Goal: Task Accomplishment & Management: Complete application form

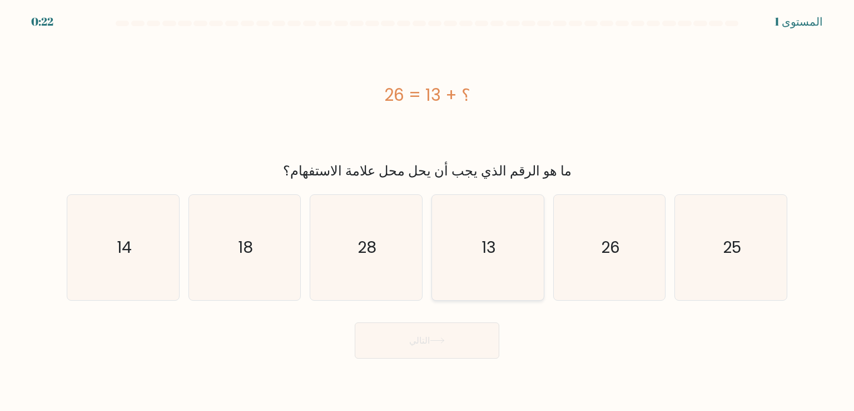
click at [464, 240] on icon "13" at bounding box center [488, 247] width 105 height 105
click at [428, 211] on input "د. 13" at bounding box center [427, 208] width 1 height 6
radio input "true"
click at [566, 127] on div "؟ + 13 = 26" at bounding box center [427, 94] width 721 height 123
click at [386, 272] on icon "28" at bounding box center [366, 247] width 105 height 105
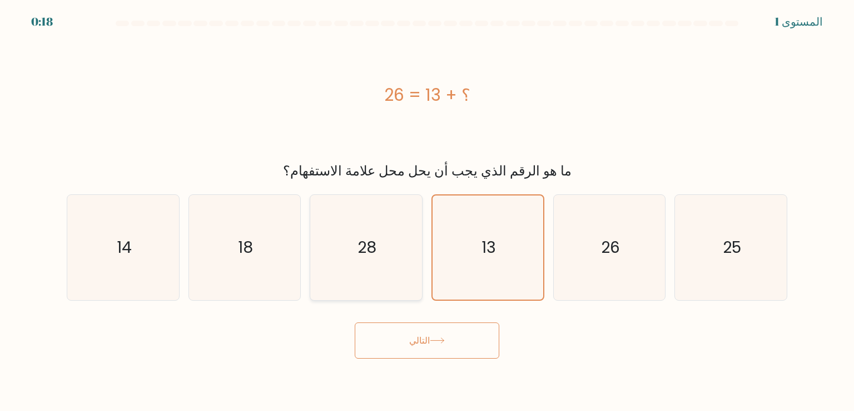
click at [427, 211] on input "ج. 28" at bounding box center [427, 208] width 1 height 6
radio input "true"
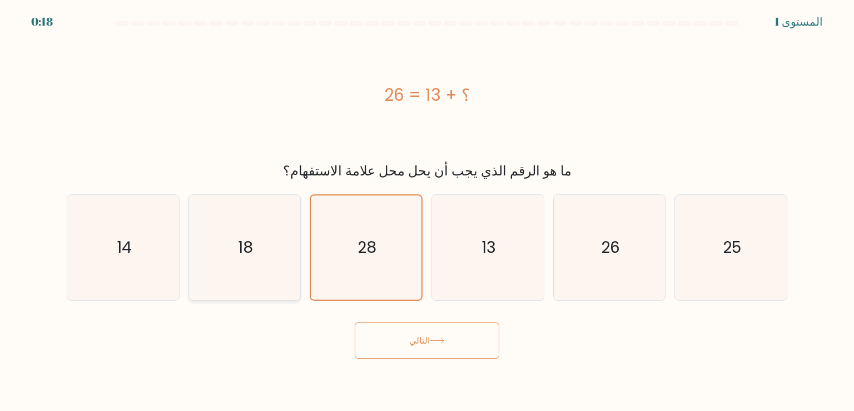
drag, startPoint x: 287, startPoint y: 273, endPoint x: 239, endPoint y: 270, distance: 48.5
click at [285, 273] on icon "18" at bounding box center [244, 247] width 105 height 105
click at [427, 211] on input "ب. 18" at bounding box center [427, 208] width 1 height 6
radio input "true"
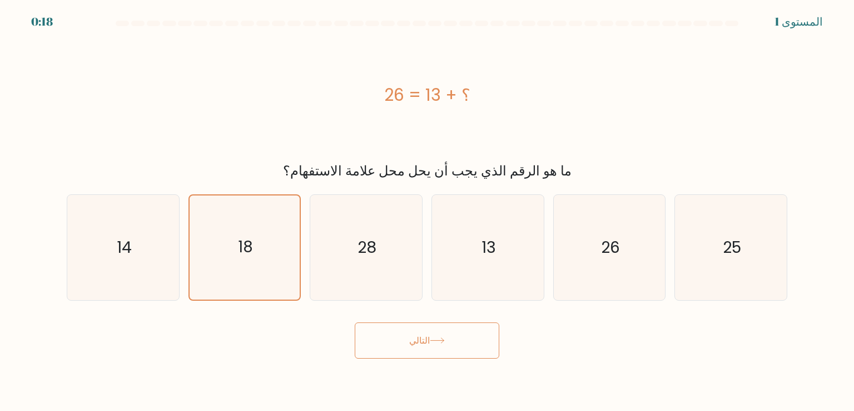
drag, startPoint x: 194, startPoint y: 263, endPoint x: 187, endPoint y: 263, distance: 6.7
click at [189, 263] on div "18" at bounding box center [245, 247] width 113 height 106
click at [427, 211] on input "ب. 18" at bounding box center [427, 208] width 1 height 6
click at [127, 250] on text "14" at bounding box center [124, 247] width 15 height 22
click at [427, 211] on input "أ. 14" at bounding box center [427, 208] width 1 height 6
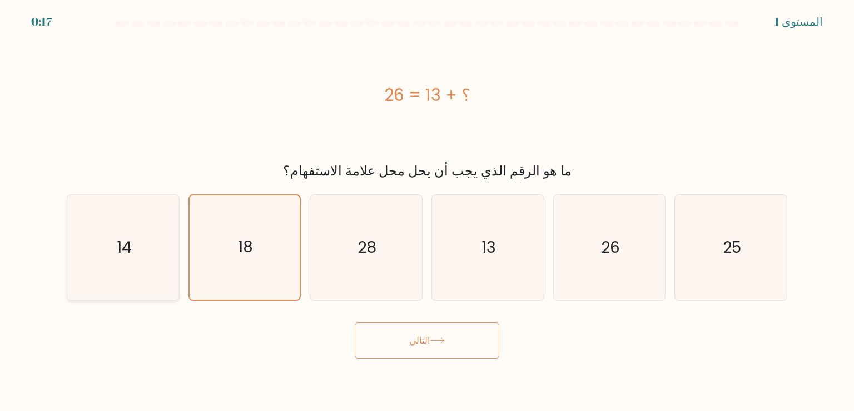
radio input "true"
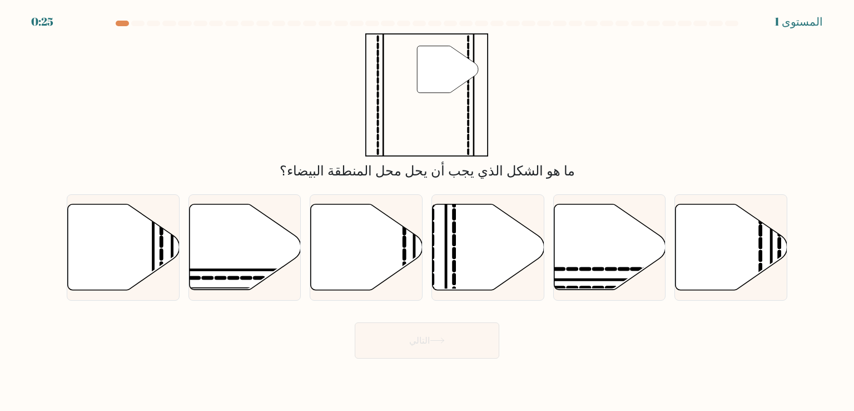
click at [140, 23] on div at bounding box center [137, 24] width 13 height 6
click at [123, 21] on div at bounding box center [122, 24] width 13 height 6
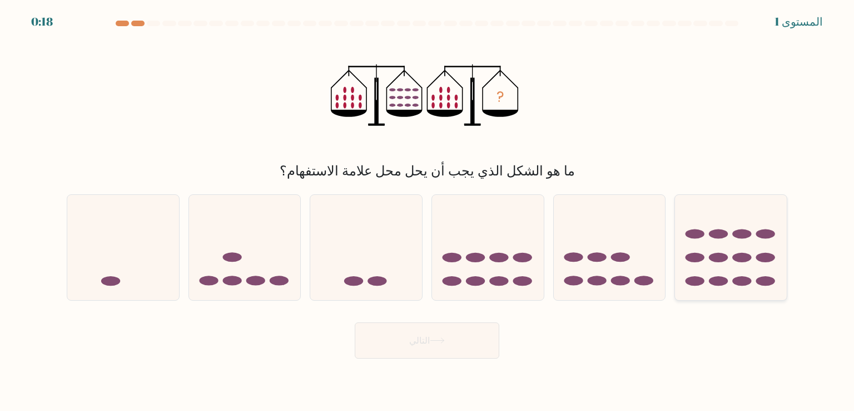
click at [711, 251] on icon at bounding box center [731, 247] width 112 height 92
click at [428, 211] on input "ف." at bounding box center [427, 208] width 1 height 6
radio input "true"
click at [459, 330] on button "التالي" at bounding box center [427, 340] width 145 height 36
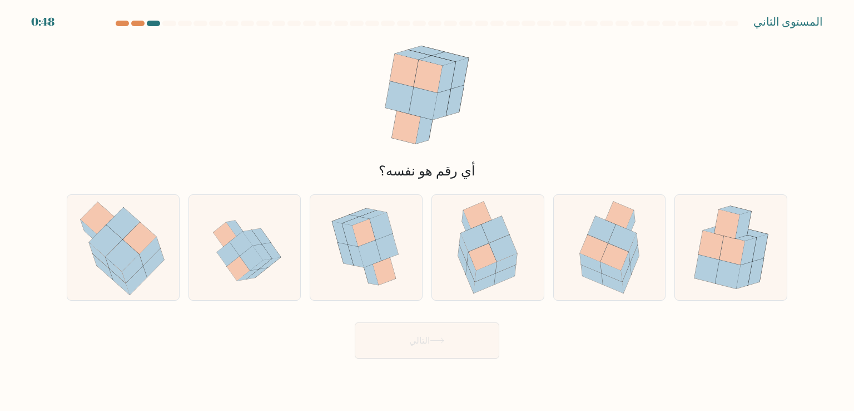
click at [674, 134] on div "أي رقم هو نفسه؟" at bounding box center [427, 106] width 734 height 147
click at [593, 248] on icon at bounding box center [594, 248] width 28 height 27
click at [428, 211] on input "هـ." at bounding box center [427, 208] width 1 height 6
radio input "true"
click at [445, 345] on button "التالي" at bounding box center [427, 340] width 145 height 36
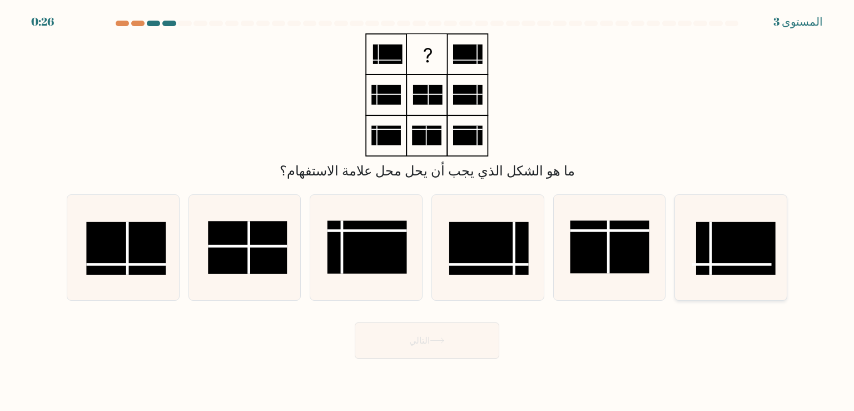
click at [696, 264] on line at bounding box center [732, 264] width 79 height 0
click at [428, 211] on input "ف." at bounding box center [427, 208] width 1 height 6
radio input "true"
click at [656, 263] on icon at bounding box center [609, 247] width 105 height 105
click at [428, 211] on input "هـ." at bounding box center [427, 208] width 1 height 6
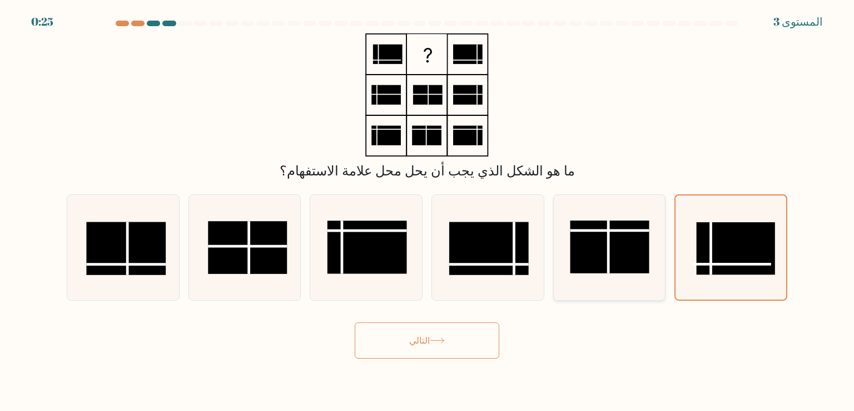
radio input "true"
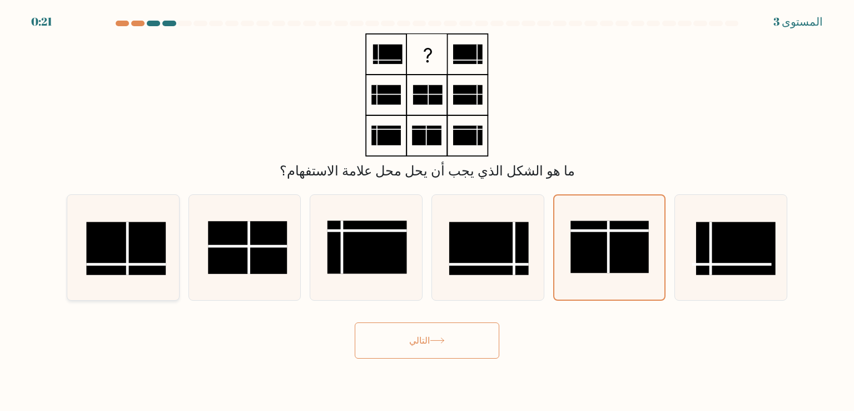
click at [134, 245] on rect at bounding box center [125, 248] width 79 height 53
click at [427, 211] on input "أ." at bounding box center [427, 208] width 1 height 6
radio input "true"
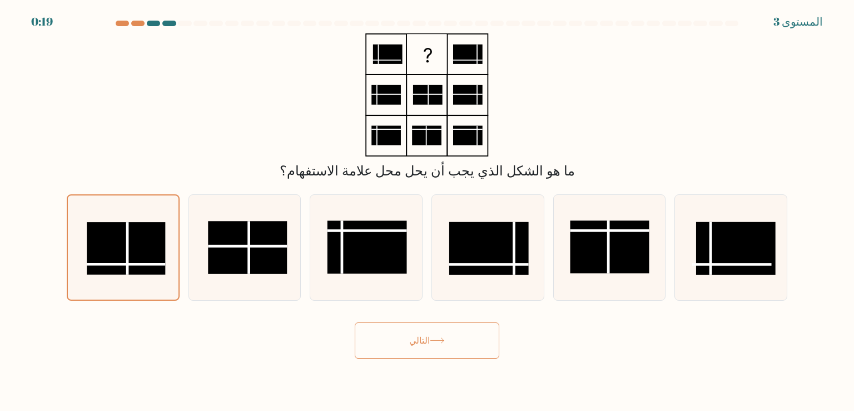
click at [432, 342] on icon at bounding box center [437, 340] width 15 height 6
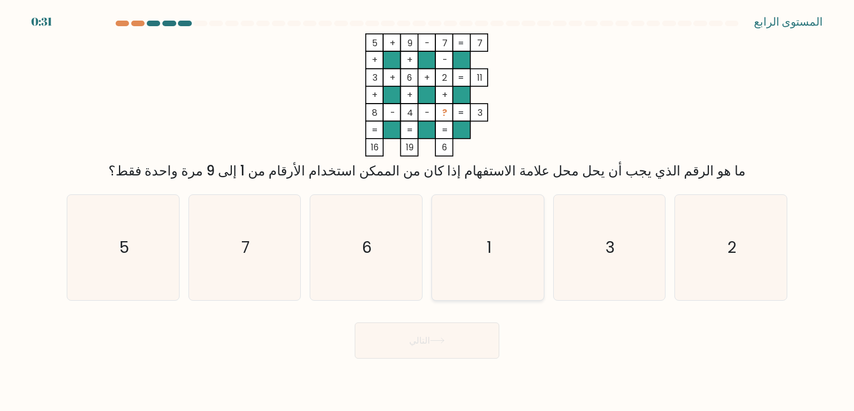
click at [497, 268] on icon "1" at bounding box center [488, 247] width 105 height 105
click at [428, 211] on input "د. 1" at bounding box center [427, 208] width 1 height 6
radio input "true"
click at [440, 346] on button "التالي" at bounding box center [427, 340] width 145 height 36
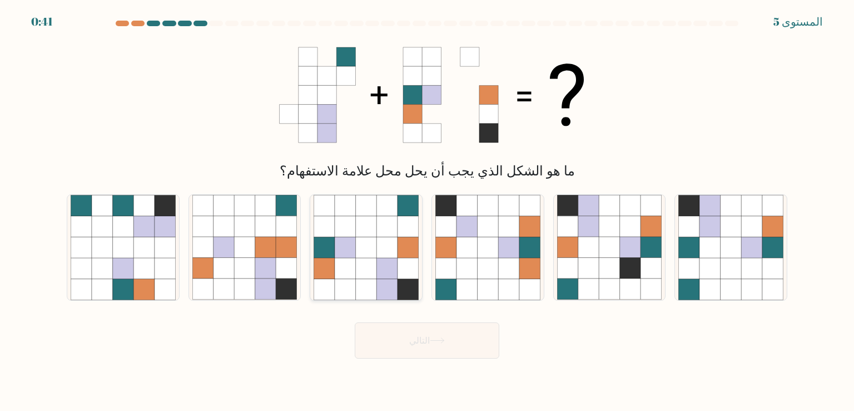
click at [413, 259] on icon at bounding box center [408, 268] width 21 height 21
click at [427, 211] on input "ج." at bounding box center [427, 208] width 1 height 6
radio input "true"
click at [423, 339] on font "التالي" at bounding box center [419, 340] width 21 height 13
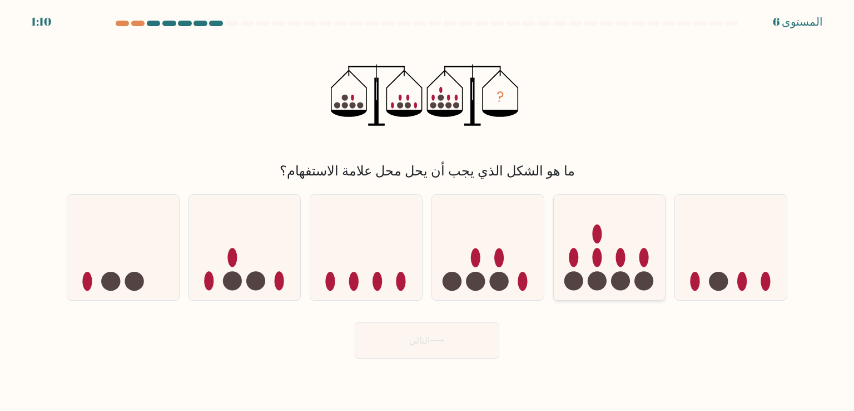
drag, startPoint x: 595, startPoint y: 265, endPoint x: 592, endPoint y: 277, distance: 12.1
click at [592, 277] on icon at bounding box center [610, 247] width 112 height 92
click at [428, 211] on input "هـ." at bounding box center [427, 208] width 1 height 6
radio input "true"
click at [587, 274] on icon at bounding box center [610, 247] width 111 height 92
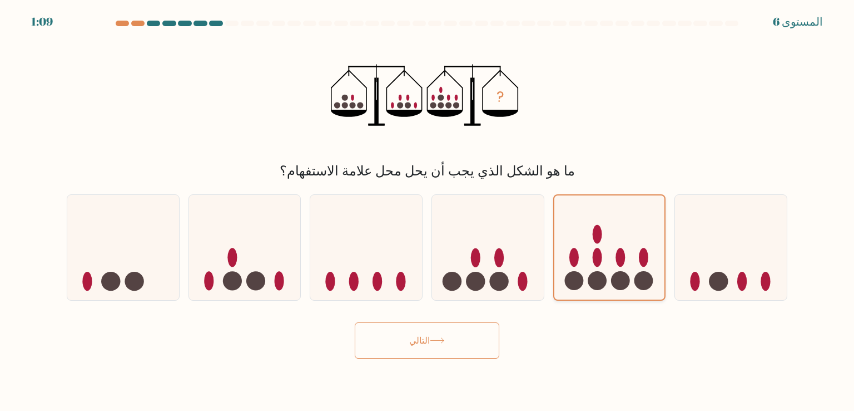
click at [428, 211] on input "هـ." at bounding box center [427, 208] width 1 height 6
click at [476, 332] on button "التالي" at bounding box center [427, 340] width 145 height 36
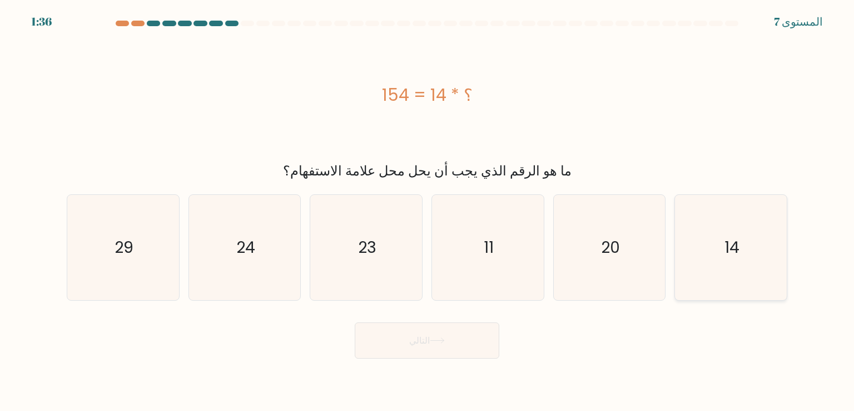
click at [763, 278] on icon "14" at bounding box center [731, 247] width 105 height 105
click at [428, 211] on input "ف. 14" at bounding box center [427, 208] width 1 height 6
radio input "true"
drag, startPoint x: 471, startPoint y: 333, endPoint x: 470, endPoint y: 347, distance: 14.0
click at [472, 333] on button "التالي" at bounding box center [427, 340] width 145 height 36
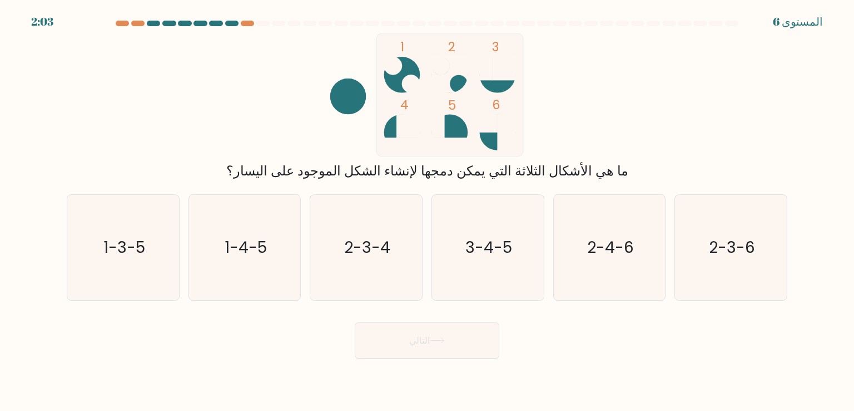
drag, startPoint x: 490, startPoint y: 149, endPoint x: 461, endPoint y: 127, distance: 36.3
click at [461, 127] on icon "1 2 3 4 5 6" at bounding box center [427, 94] width 299 height 123
click at [481, 234] on icon "3-4-5" at bounding box center [488, 247] width 105 height 105
click at [428, 211] on input "د. 3-4-5" at bounding box center [427, 208] width 1 height 6
radio input "true"
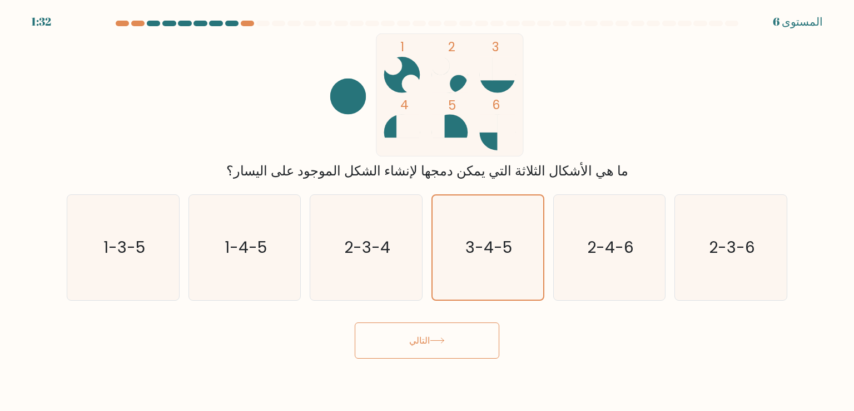
click at [467, 340] on button "التالي" at bounding box center [427, 340] width 145 height 36
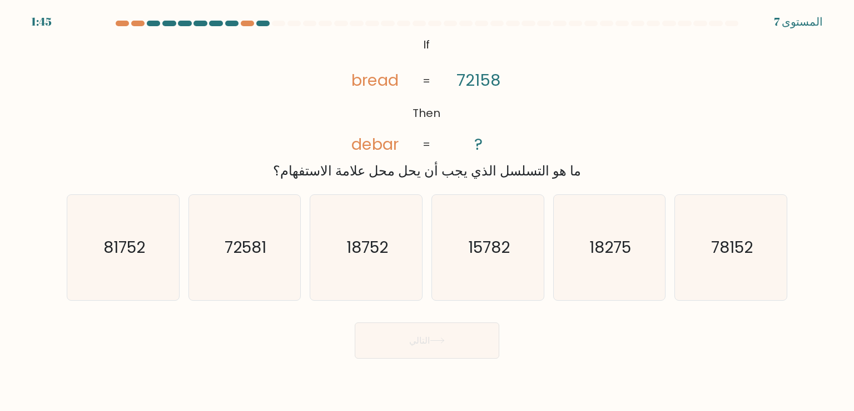
click at [584, 157] on div "@import url('[URL][DOMAIN_NAME]); If Then bread debar 72158 ? = = ما هو التسلسل…" at bounding box center [427, 106] width 734 height 147
click at [468, 339] on button "التالي" at bounding box center [427, 340] width 145 height 36
click at [481, 271] on icon "15782" at bounding box center [488, 247] width 105 height 105
click at [428, 211] on input "د. 15782" at bounding box center [427, 208] width 1 height 6
radio input "true"
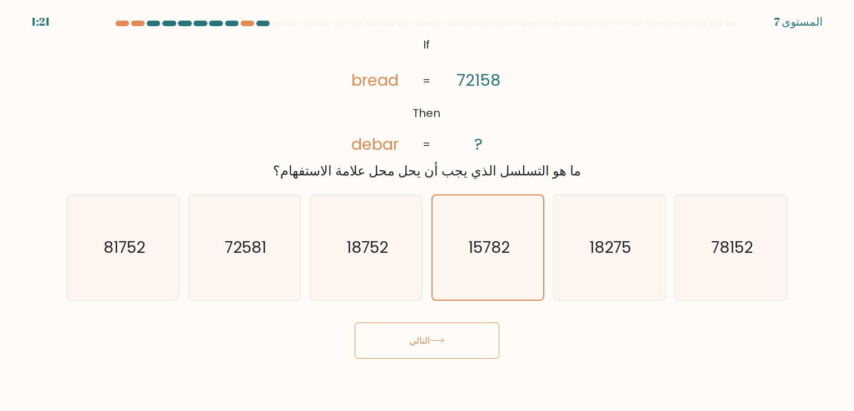
click at [470, 354] on button "التالي" at bounding box center [427, 340] width 145 height 36
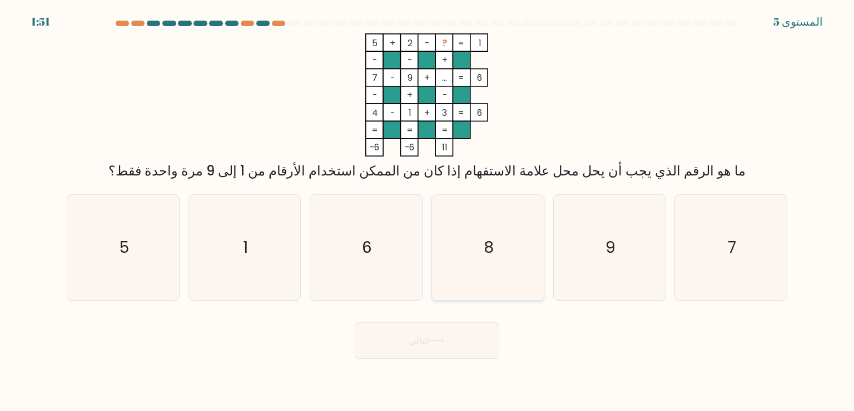
click at [508, 279] on icon "8" at bounding box center [488, 247] width 105 height 105
click at [428, 211] on input "د. 8" at bounding box center [427, 208] width 1 height 6
radio input "true"
click at [456, 351] on button "التالي" at bounding box center [427, 340] width 145 height 36
click at [458, 341] on button "التالي" at bounding box center [427, 340] width 145 height 36
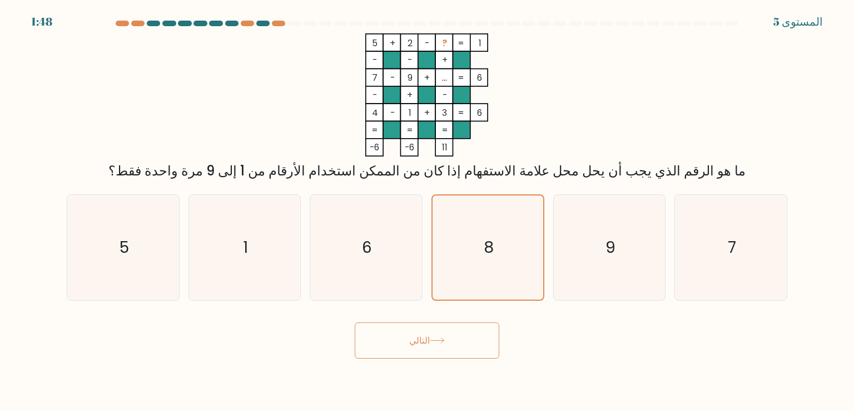
click at [458, 341] on button "التالي" at bounding box center [427, 340] width 145 height 36
click at [487, 266] on icon "8" at bounding box center [487, 246] width 103 height 103
click at [428, 211] on input "د. 8" at bounding box center [427, 208] width 1 height 6
click at [466, 340] on button "التالي" at bounding box center [427, 340] width 145 height 36
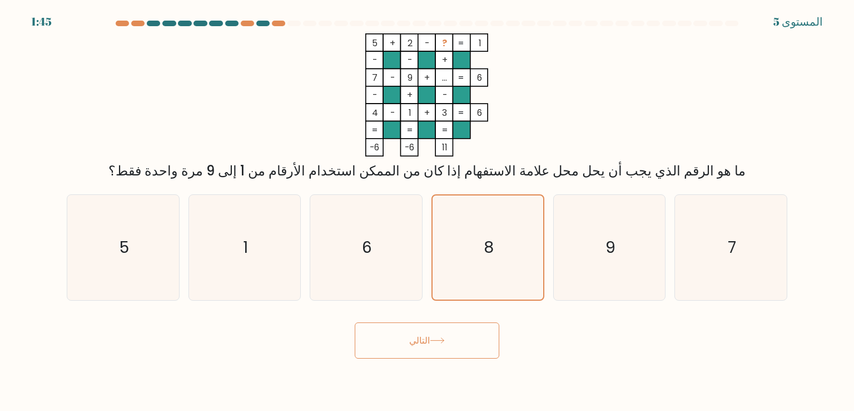
click at [575, 365] on body "1:45 المستوى 5" at bounding box center [427, 205] width 854 height 411
click at [440, 343] on icon at bounding box center [437, 340] width 15 height 6
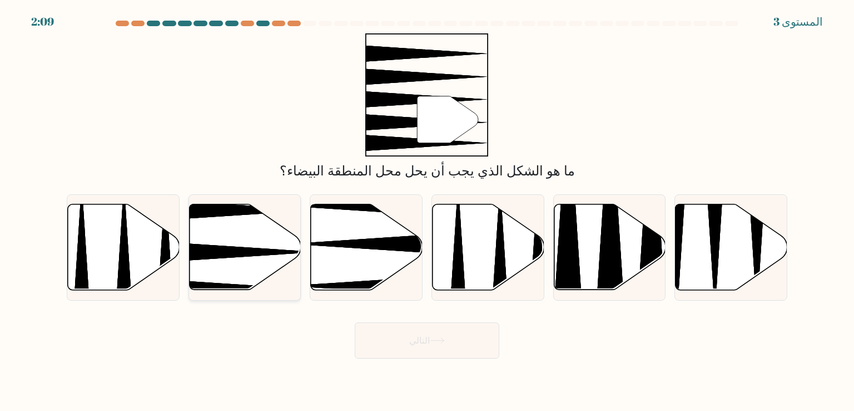
click at [240, 253] on icon at bounding box center [207, 252] width 222 height 29
click at [427, 211] on input "ب." at bounding box center [427, 208] width 1 height 6
radio input "true"
click at [411, 336] on font "التالي" at bounding box center [419, 340] width 21 height 13
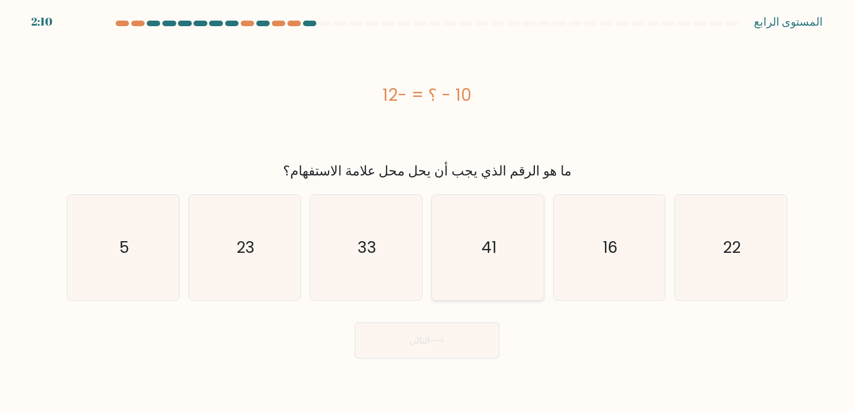
click at [438, 288] on icon "41" at bounding box center [488, 247] width 105 height 105
click at [428, 211] on input "د. 41" at bounding box center [427, 208] width 1 height 6
radio input "true"
click at [728, 247] on text "22" at bounding box center [732, 247] width 18 height 22
click at [428, 211] on input "ف. 22" at bounding box center [427, 208] width 1 height 6
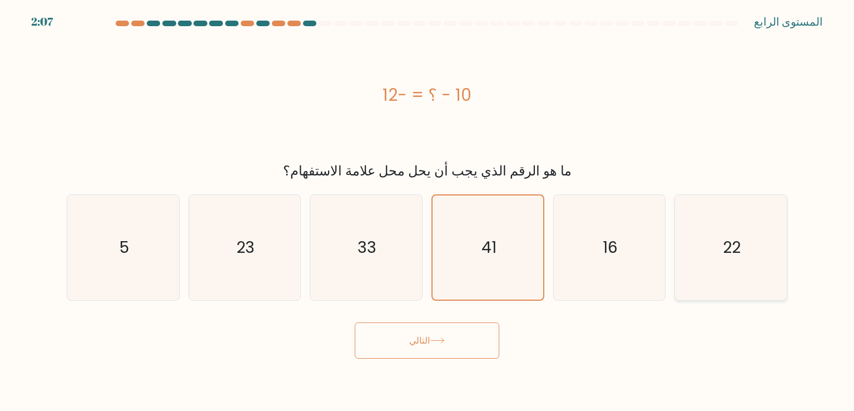
radio input "true"
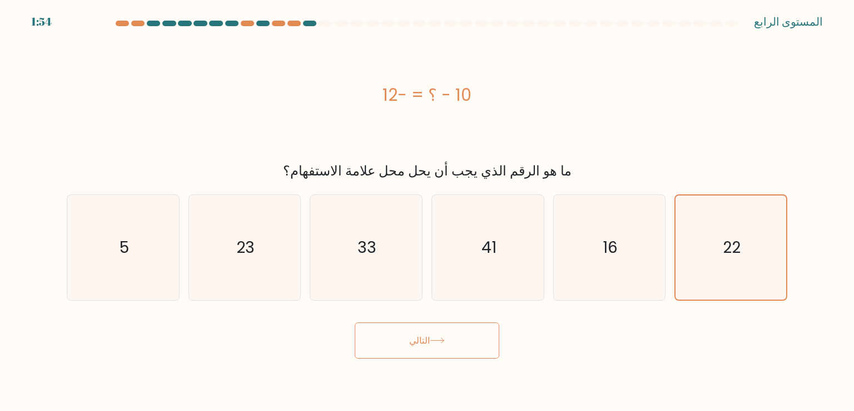
click at [430, 326] on button "التالي" at bounding box center [427, 340] width 145 height 36
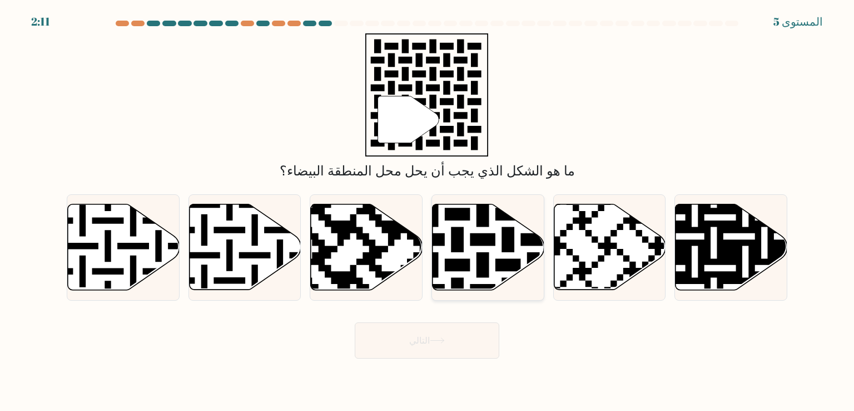
click at [470, 263] on icon at bounding box center [489, 247] width 112 height 86
click at [428, 211] on input "د." at bounding box center [427, 208] width 1 height 6
radio input "true"
click at [463, 337] on button "التالي" at bounding box center [427, 340] width 145 height 36
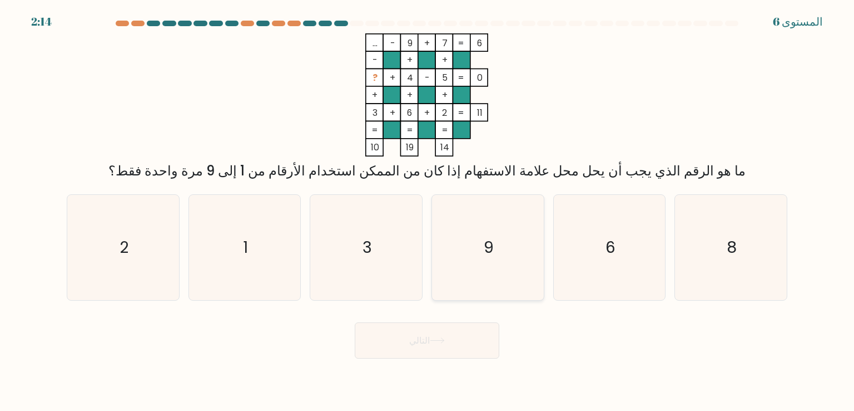
click at [486, 264] on icon "9" at bounding box center [488, 247] width 105 height 105
click at [428, 211] on input "د. 9" at bounding box center [427, 208] width 1 height 6
radio input "true"
click at [438, 332] on button "التالي" at bounding box center [427, 340] width 145 height 36
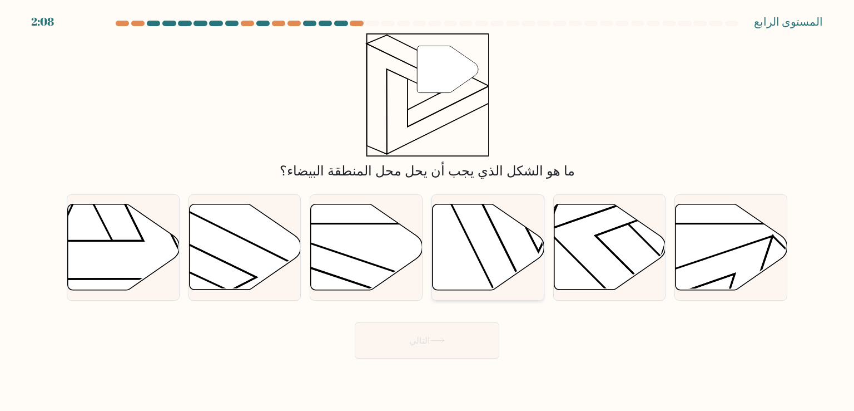
click at [484, 267] on icon at bounding box center [489, 247] width 112 height 86
click at [428, 211] on input "د." at bounding box center [427, 208] width 1 height 6
radio input "true"
click at [228, 242] on icon at bounding box center [245, 247] width 112 height 86
click at [427, 211] on input "ب." at bounding box center [427, 208] width 1 height 6
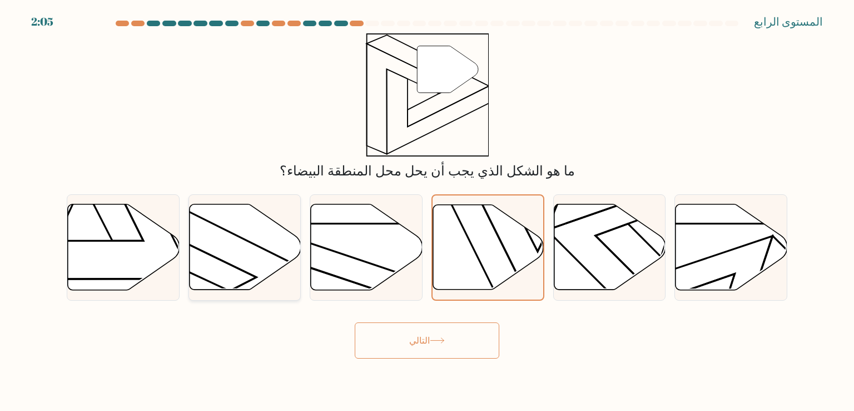
radio input "true"
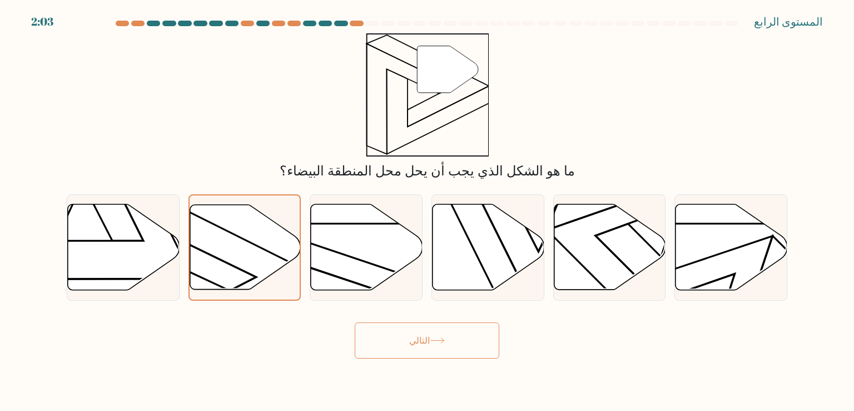
click at [429, 340] on font "التالي" at bounding box center [419, 340] width 21 height 13
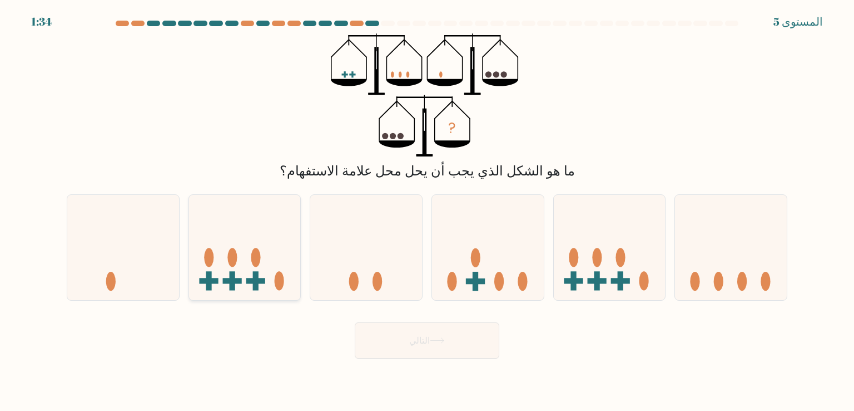
click at [251, 279] on rect at bounding box center [255, 281] width 19 height 6
click at [427, 211] on input "ب." at bounding box center [427, 208] width 1 height 6
radio input "true"
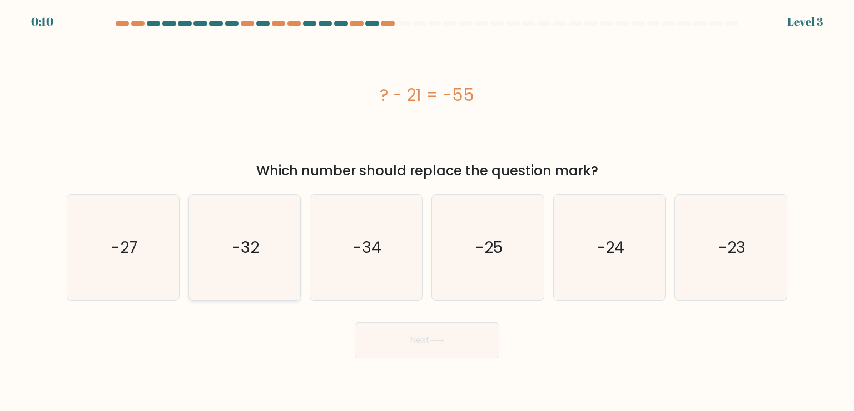
click at [240, 245] on text "-32" at bounding box center [245, 247] width 27 height 22
click at [427, 211] on input "b. -32" at bounding box center [427, 208] width 1 height 6
radio input "true"
click at [402, 342] on button "Next" at bounding box center [427, 340] width 145 height 36
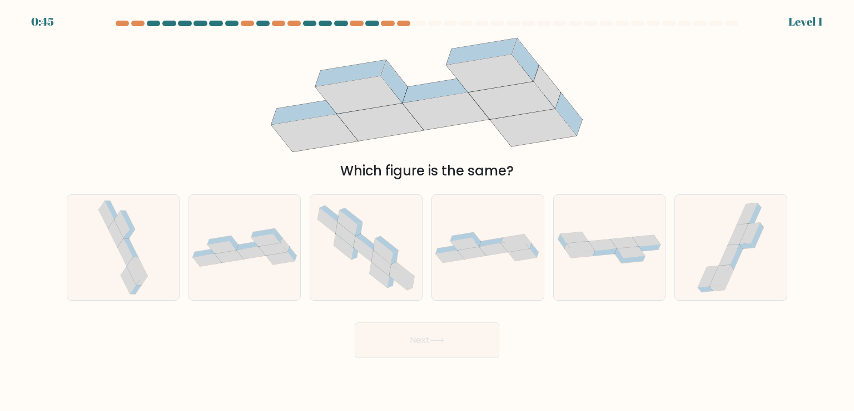
click at [533, 107] on icon at bounding box center [512, 100] width 86 height 37
click at [395, 22] on at bounding box center [427, 24] width 625 height 6
click at [399, 23] on div at bounding box center [403, 24] width 13 height 6
click at [392, 23] on div at bounding box center [387, 24] width 13 height 6
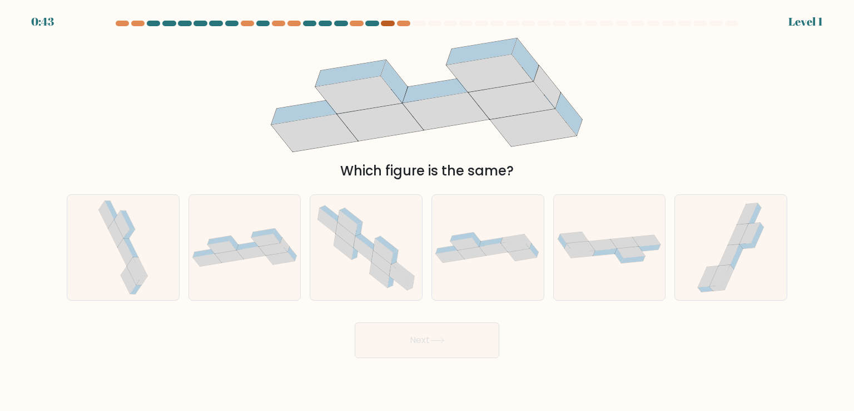
click at [392, 23] on div at bounding box center [387, 24] width 13 height 6
click at [280, 258] on icon at bounding box center [280, 258] width 29 height 13
click at [427, 211] on input "b." at bounding box center [427, 208] width 1 height 6
radio input "true"
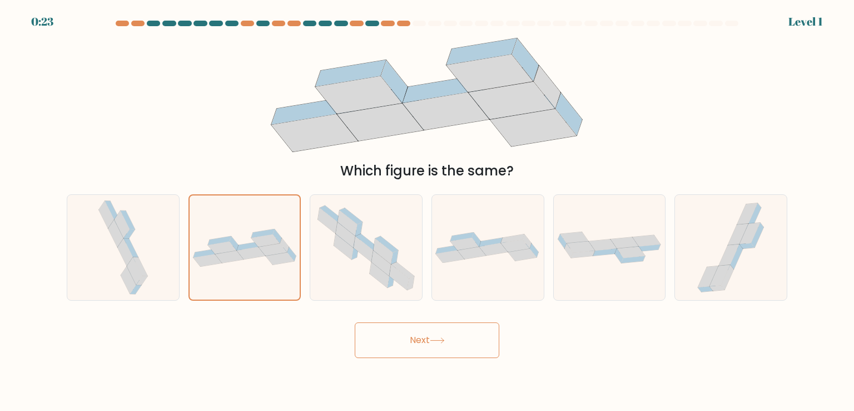
click at [458, 341] on button "Next" at bounding box center [427, 340] width 145 height 36
click at [458, 343] on button "Next" at bounding box center [427, 340] width 145 height 36
click at [437, 339] on icon at bounding box center [437, 340] width 15 height 6
click at [285, 259] on icon at bounding box center [280, 258] width 28 height 12
click at [427, 211] on input "b." at bounding box center [427, 208] width 1 height 6
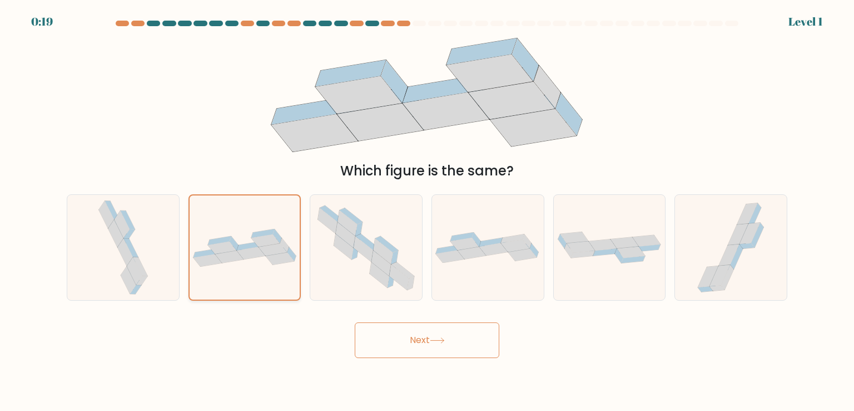
click at [285, 259] on icon at bounding box center [280, 258] width 28 height 12
click at [427, 211] on input "b." at bounding box center [427, 208] width 1 height 6
click at [396, 332] on button "Next" at bounding box center [427, 340] width 145 height 36
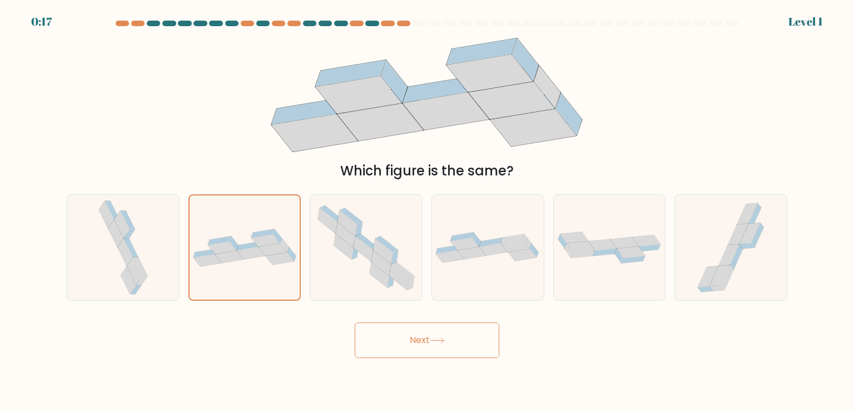
click at [603, 352] on div "Next" at bounding box center [427, 336] width 734 height 44
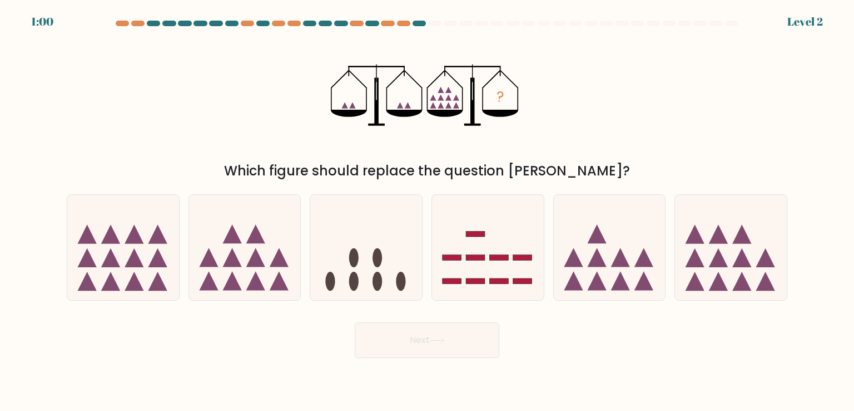
click at [294, 335] on div "Next" at bounding box center [427, 336] width 734 height 44
click at [274, 255] on icon at bounding box center [245, 247] width 112 height 92
click at [427, 211] on input "b." at bounding box center [427, 208] width 1 height 6
radio input "true"
click at [414, 333] on button "Next" at bounding box center [427, 340] width 145 height 36
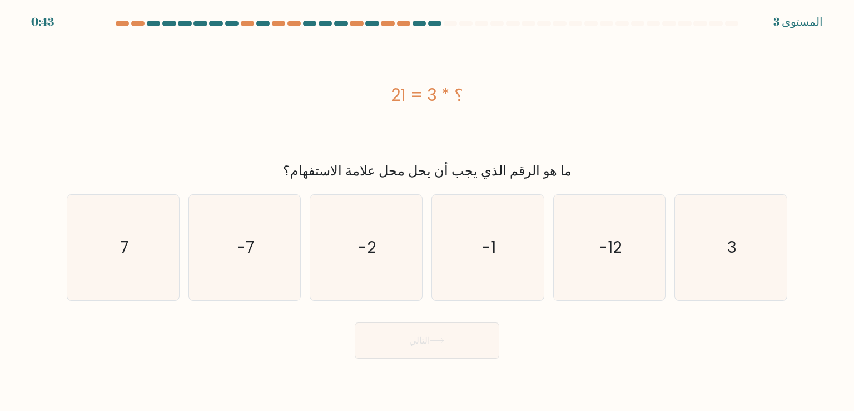
click at [638, 95] on div "؟ * 3 = 21" at bounding box center [427, 94] width 721 height 25
drag, startPoint x: 110, startPoint y: 62, endPoint x: 396, endPoint y: 121, distance: 292.4
click at [605, 147] on div "؟ * 3 = 21 ما هو الرقم الذي يجب أن يحل محل علامة الاستفهام؟" at bounding box center [427, 106] width 734 height 147
click at [171, 90] on div "؟ * 3 = 21" at bounding box center [427, 94] width 721 height 25
click at [465, 263] on icon "-1" at bounding box center [488, 247] width 105 height 105
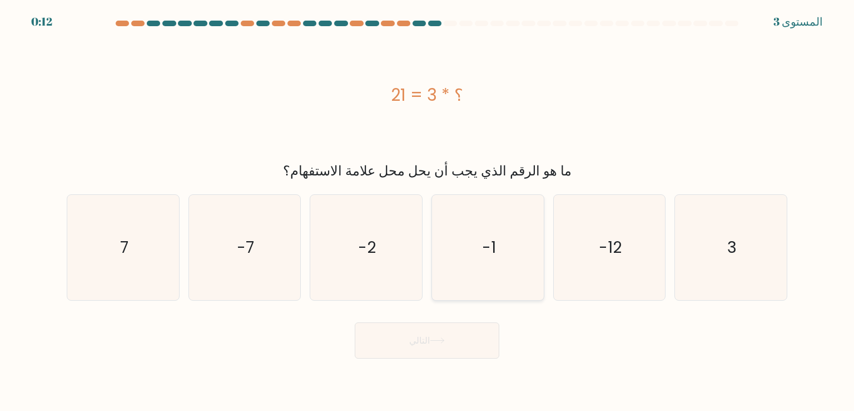
click at [428, 211] on input "د. -1" at bounding box center [427, 208] width 1 height 6
radio input "true"
click at [146, 244] on icon "7" at bounding box center [123, 247] width 105 height 105
click at [427, 211] on input "أ. 7" at bounding box center [427, 208] width 1 height 6
radio input "true"
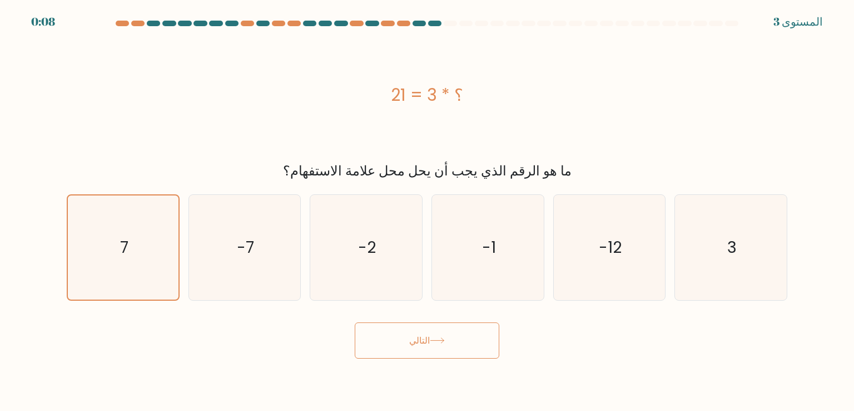
click at [387, 334] on button "التالي" at bounding box center [427, 340] width 145 height 36
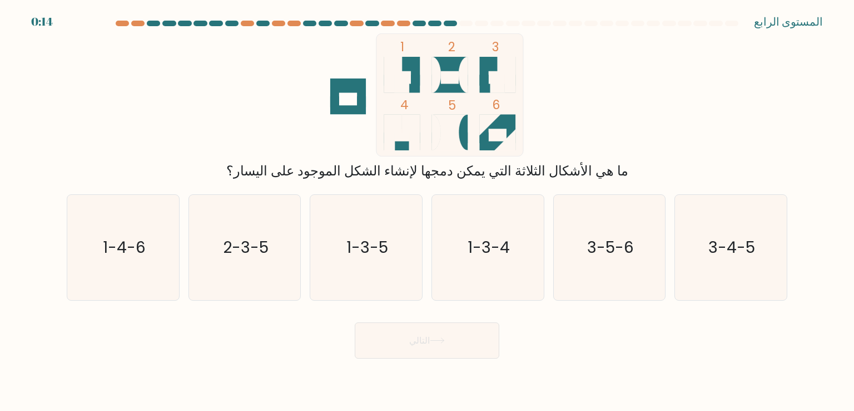
click at [496, 75] on rect at bounding box center [498, 84] width 14 height 18
click at [525, 250] on icon "1-3-4" at bounding box center [488, 247] width 105 height 105
click at [428, 211] on input "د. 1-3-4" at bounding box center [427, 208] width 1 height 6
radio input "true"
click at [464, 338] on button "التالي" at bounding box center [427, 340] width 145 height 36
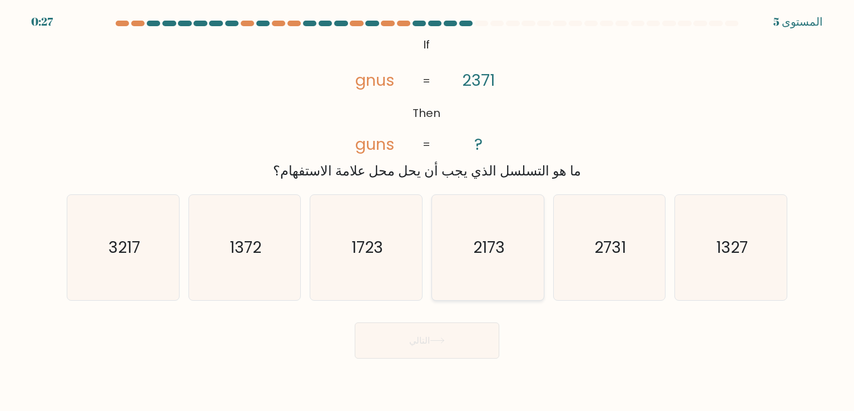
click at [476, 268] on icon "2173" at bounding box center [488, 247] width 105 height 105
click at [428, 211] on input "د. 2173" at bounding box center [427, 208] width 1 height 6
radio input "true"
click at [447, 338] on button "التالي" at bounding box center [427, 340] width 145 height 36
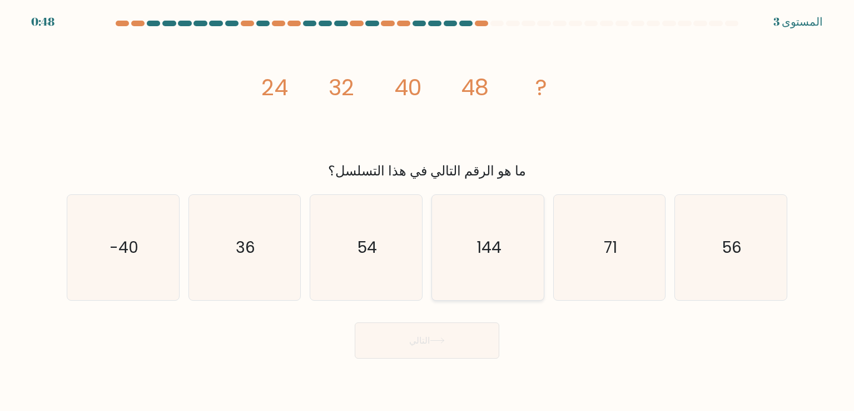
click at [459, 241] on icon "144" at bounding box center [488, 247] width 105 height 105
click at [428, 211] on input "د. 144" at bounding box center [427, 208] width 1 height 6
radio input "true"
drag, startPoint x: 284, startPoint y: 81, endPoint x: 336, endPoint y: 70, distance: 53.6
click at [309, 70] on icon "image/svg+xml 24 32 40 48 ?" at bounding box center [427, 94] width 334 height 123
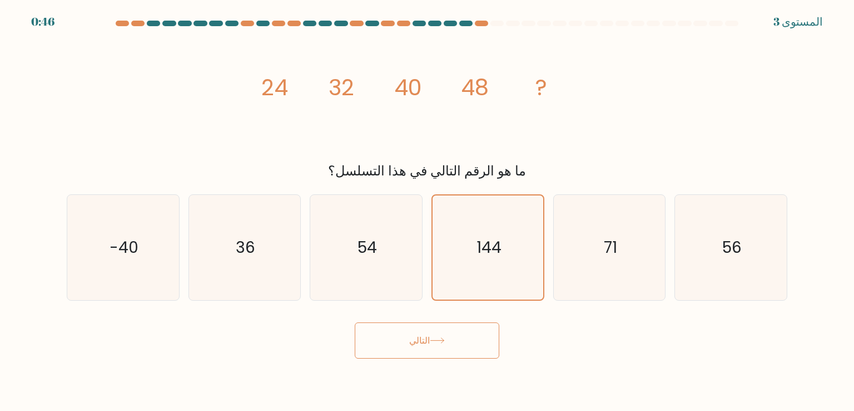
click at [356, 81] on icon "image/svg+xml 24 32 40 48 ?" at bounding box center [427, 94] width 334 height 123
click at [389, 271] on icon "54" at bounding box center [366, 247] width 105 height 105
click at [427, 211] on input "ج. 54" at bounding box center [427, 208] width 1 height 6
radio input "true"
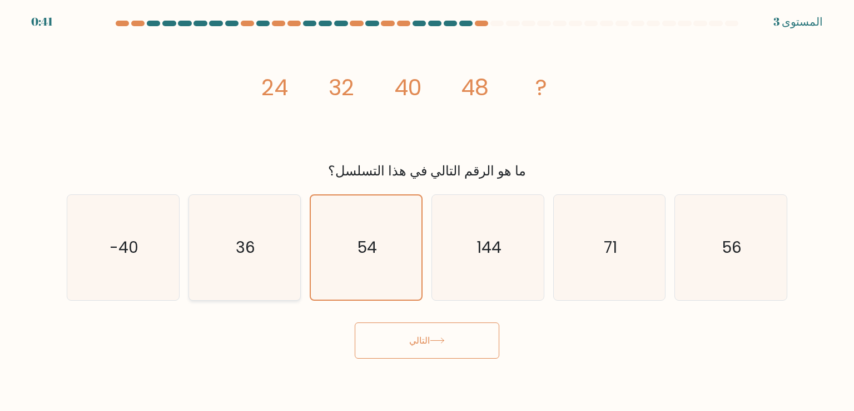
click at [285, 261] on icon "36" at bounding box center [244, 247] width 105 height 105
click at [427, 211] on input "ب. 36" at bounding box center [427, 208] width 1 height 6
radio input "true"
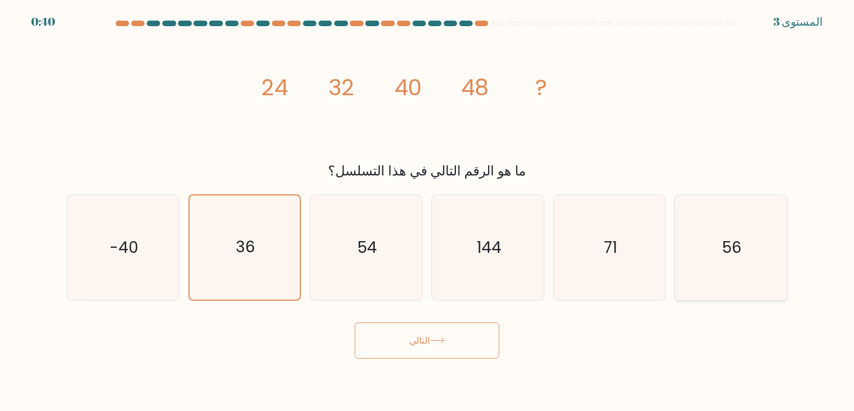
click at [696, 259] on icon "56" at bounding box center [731, 247] width 105 height 105
click at [428, 211] on input "ف. 56" at bounding box center [427, 208] width 1 height 6
radio input "true"
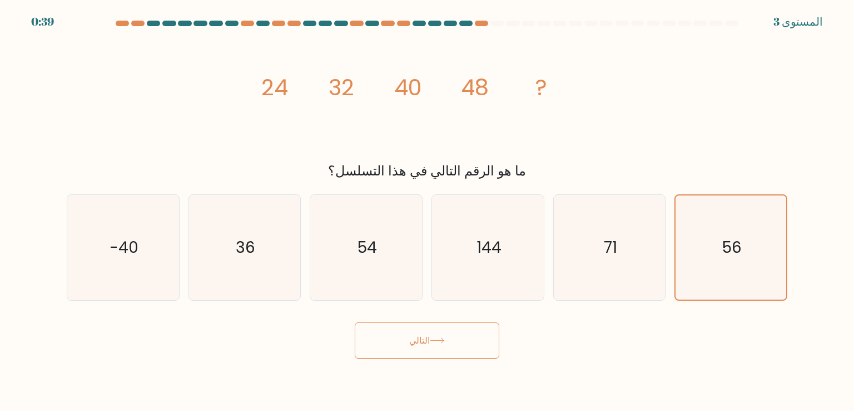
click at [472, 335] on button "التالي" at bounding box center [427, 340] width 145 height 36
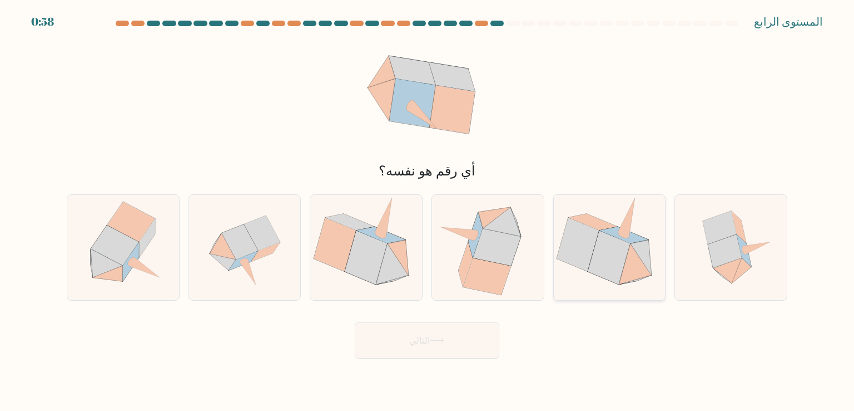
click at [606, 248] on icon at bounding box center [609, 257] width 42 height 53
click at [428, 211] on input "و." at bounding box center [427, 208] width 1 height 6
radio input "true"
click at [393, 348] on button "التالي" at bounding box center [427, 340] width 145 height 36
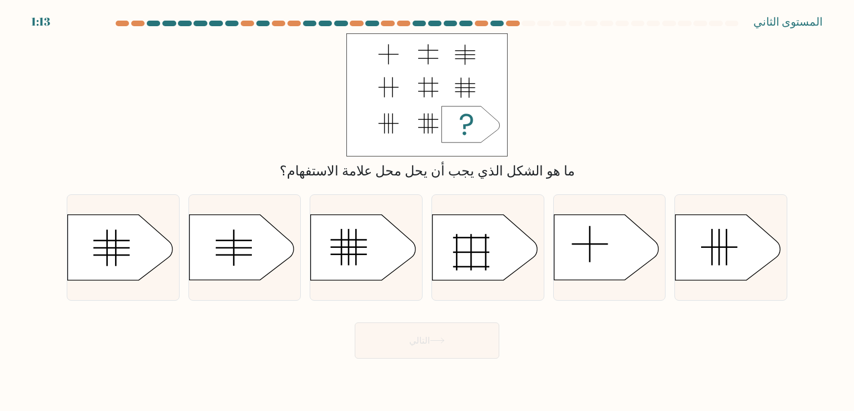
click at [644, 152] on div "ما هو الشكل الذي يجب أن يحل محل علامة الاستفهام؟" at bounding box center [427, 106] width 734 height 147
click at [728, 320] on div "التالي" at bounding box center [427, 336] width 734 height 45
click at [398, 270] on icon at bounding box center [366, 247] width 112 height 66
click at [427, 211] on input "ج." at bounding box center [427, 208] width 1 height 6
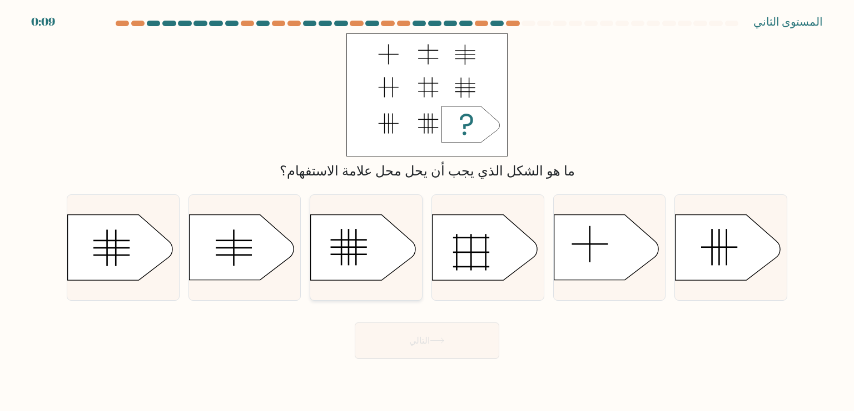
radio input "true"
click at [446, 337] on button "التالي" at bounding box center [427, 340] width 145 height 36
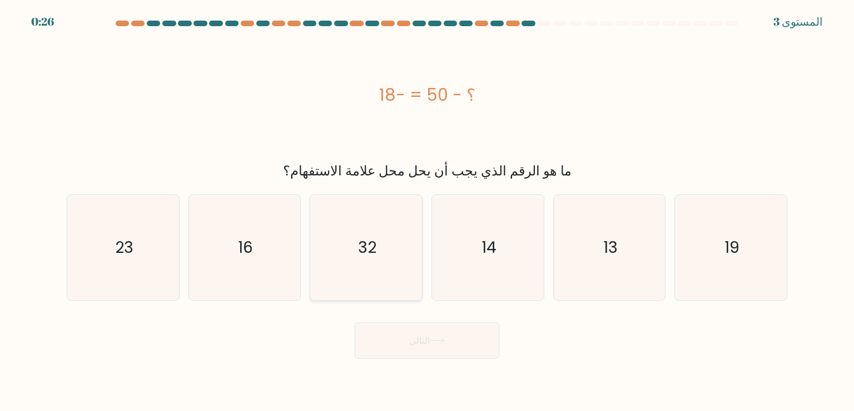
click at [406, 252] on icon "32" at bounding box center [366, 247] width 105 height 105
click at [427, 211] on input "ج. 32" at bounding box center [427, 208] width 1 height 6
radio input "true"
click at [427, 332] on button "التالي" at bounding box center [427, 340] width 145 height 36
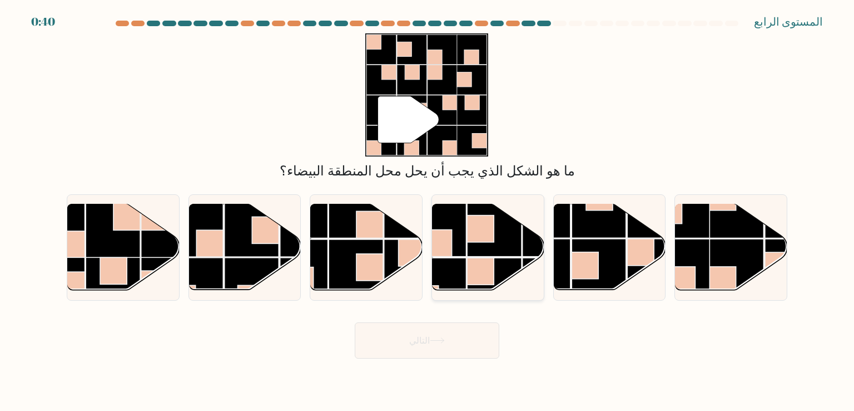
click at [483, 269] on rect at bounding box center [480, 271] width 27 height 27
click at [428, 211] on input "د." at bounding box center [427, 208] width 1 height 6
radio input "true"
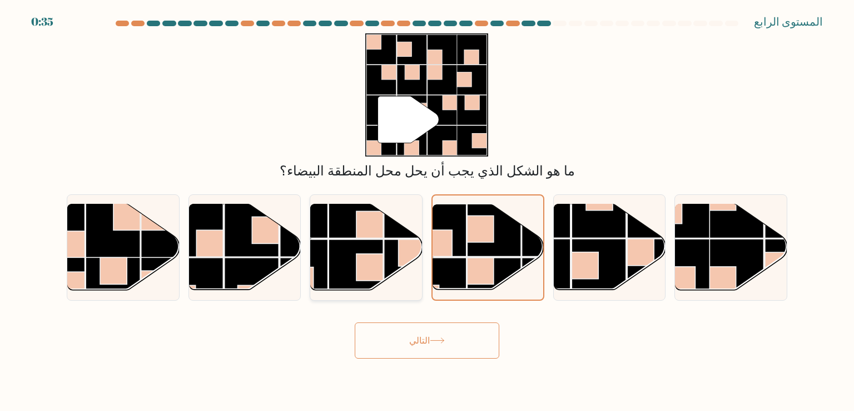
click at [386, 262] on rect at bounding box center [411, 266] width 55 height 55
click at [427, 211] on input "ج." at bounding box center [427, 208] width 1 height 6
radio input "true"
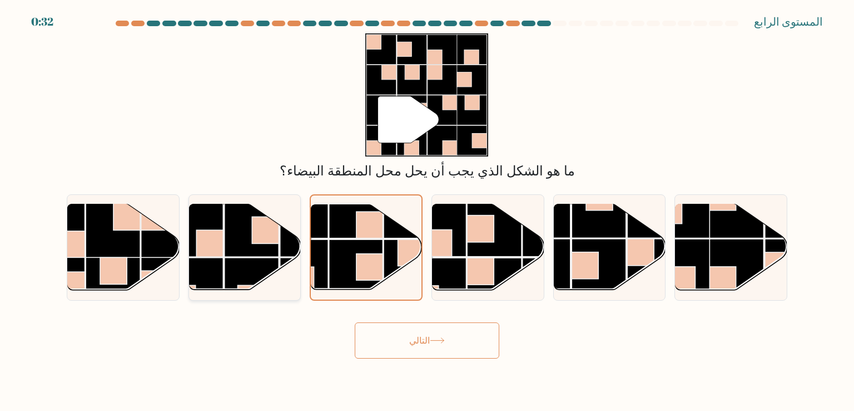
click at [243, 250] on rect at bounding box center [252, 229] width 55 height 55
click at [427, 211] on input "ب." at bounding box center [427, 208] width 1 height 6
radio input "true"
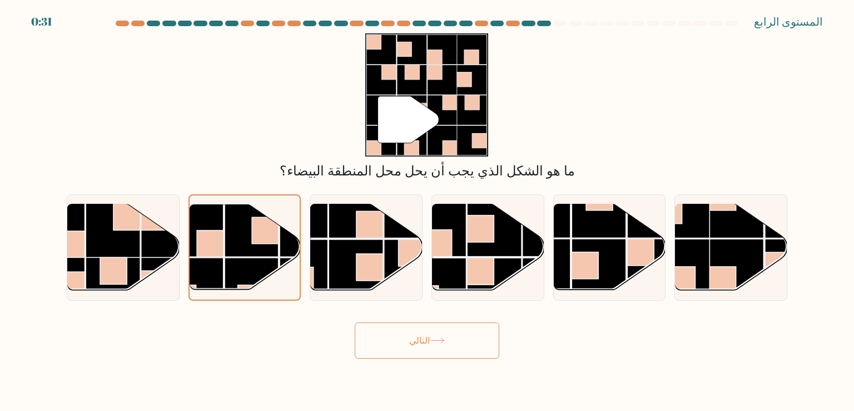
click at [438, 335] on button "التالي" at bounding box center [427, 340] width 145 height 36
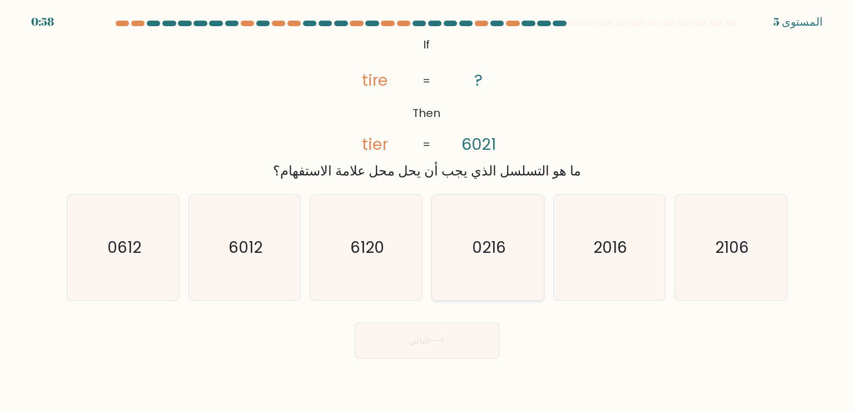
click at [486, 274] on icon "0216" at bounding box center [488, 247] width 105 height 105
click at [428, 211] on input "د. 0216" at bounding box center [427, 208] width 1 height 6
radio input "true"
click at [475, 332] on button "التالي" at bounding box center [427, 340] width 145 height 36
click at [461, 341] on button "التالي" at bounding box center [427, 340] width 145 height 36
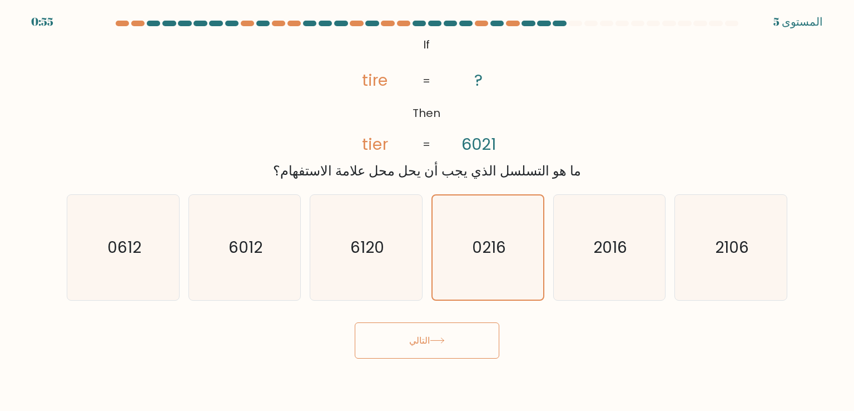
click at [461, 342] on button "التالي" at bounding box center [427, 340] width 145 height 36
click at [477, 240] on text "0216" at bounding box center [489, 247] width 34 height 22
click at [428, 211] on input "د. 0216" at bounding box center [427, 208] width 1 height 6
click at [477, 240] on text "0216" at bounding box center [489, 247] width 34 height 22
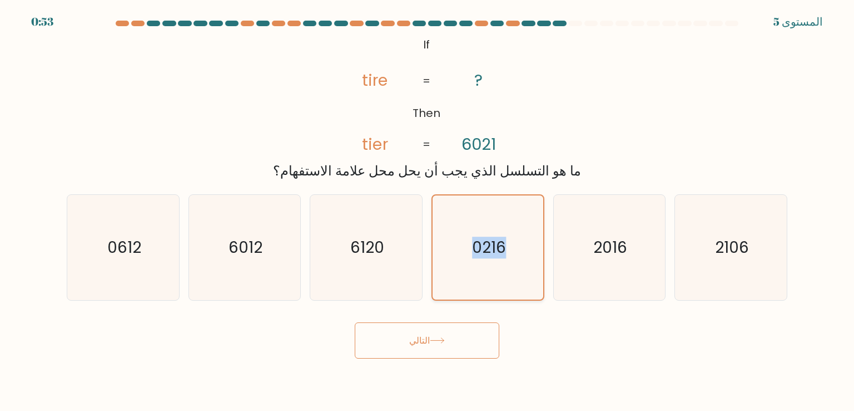
click at [428, 211] on input "د. 0216" at bounding box center [427, 208] width 1 height 6
click at [443, 339] on icon at bounding box center [437, 340] width 13 height 5
click at [591, 368] on body "0:52 المستوى 5" at bounding box center [427, 205] width 854 height 411
click at [479, 340] on button "التالي" at bounding box center [427, 340] width 145 height 36
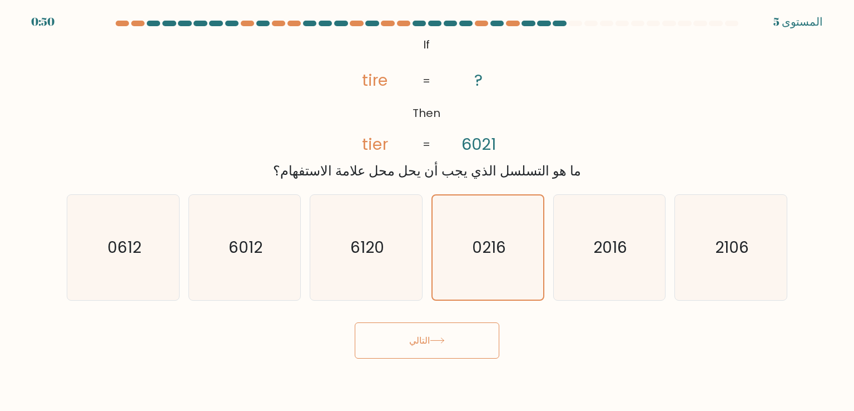
click at [479, 340] on button "التالي" at bounding box center [427, 340] width 145 height 36
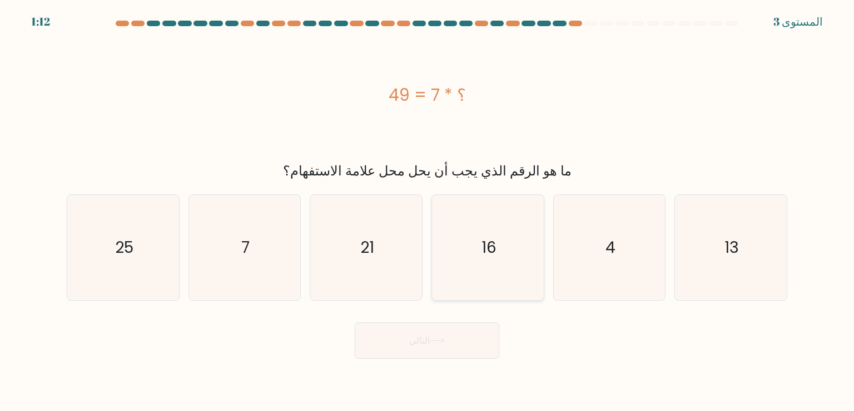
click at [532, 285] on icon "16" at bounding box center [488, 247] width 105 height 105
click at [428, 211] on input "د. 16" at bounding box center [427, 208] width 1 height 6
radio input "true"
click at [274, 271] on icon "7" at bounding box center [244, 247] width 105 height 105
click at [427, 211] on input "ب. 7" at bounding box center [427, 208] width 1 height 6
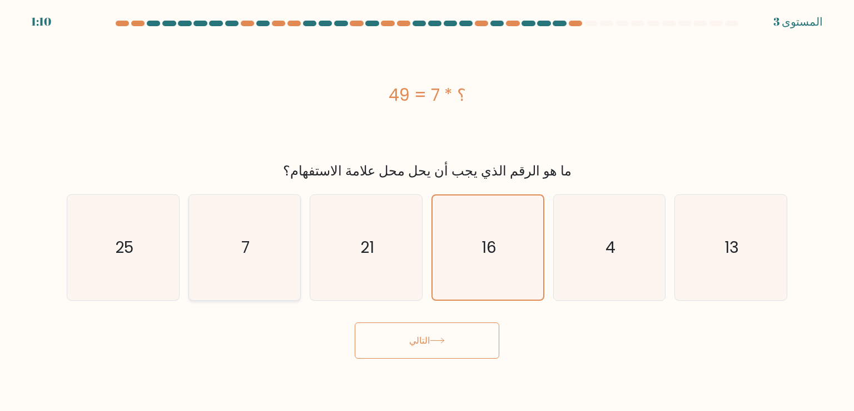
radio input "true"
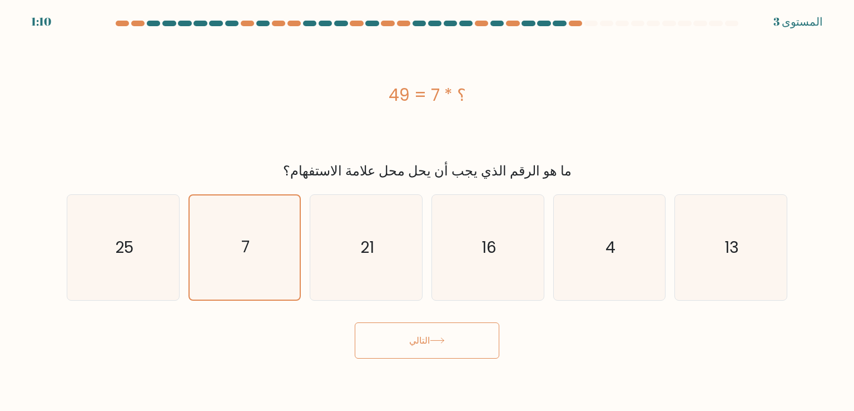
click at [432, 349] on button "التالي" at bounding box center [427, 340] width 145 height 36
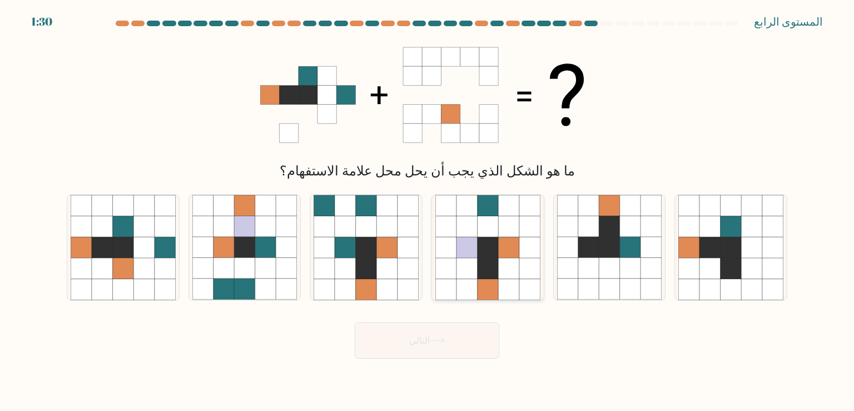
drag, startPoint x: 482, startPoint y: 292, endPoint x: 475, endPoint y: 299, distance: 10.6
click at [482, 291] on icon at bounding box center [488, 289] width 21 height 21
click at [428, 211] on input "د." at bounding box center [427, 208] width 1 height 6
radio input "true"
click at [117, 234] on icon at bounding box center [123, 226] width 21 height 21
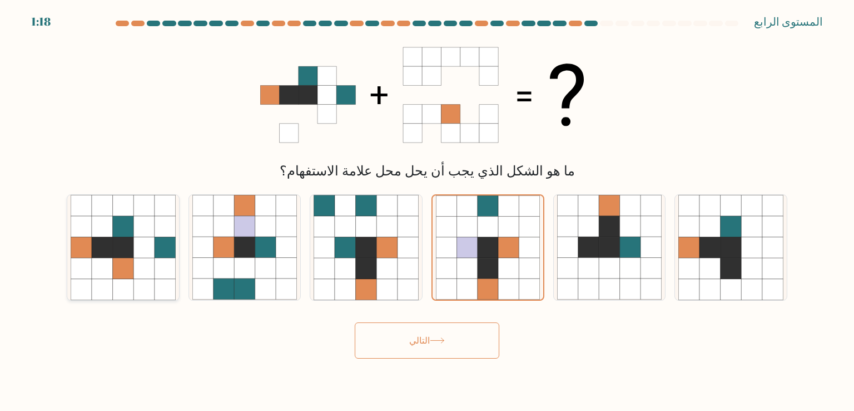
click at [427, 211] on input "أ." at bounding box center [427, 208] width 1 height 6
radio input "true"
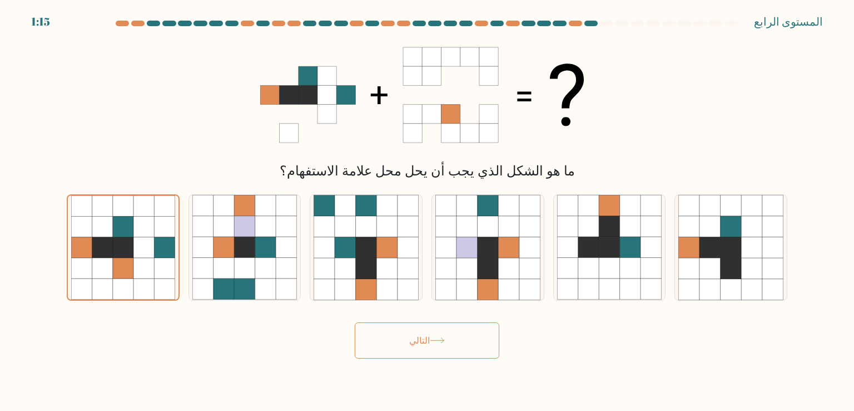
click at [471, 341] on button "التالي" at bounding box center [427, 340] width 145 height 36
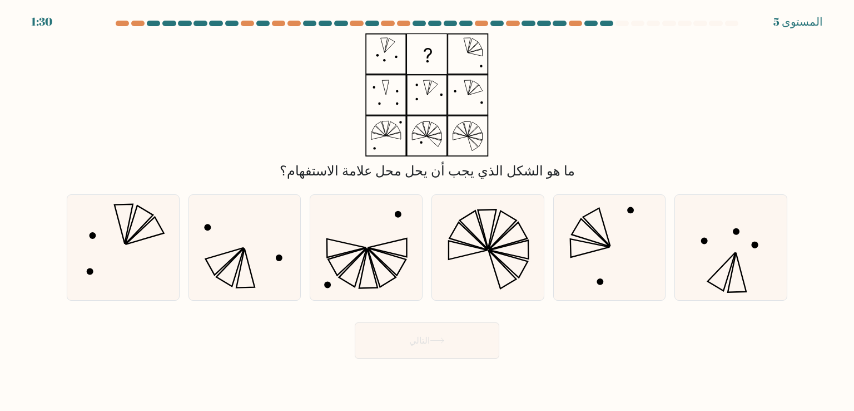
drag, startPoint x: 166, startPoint y: 221, endPoint x: 294, endPoint y: 322, distance: 162.8
click at [294, 322] on form at bounding box center [427, 190] width 854 height 338
drag, startPoint x: 140, startPoint y: 275, endPoint x: 609, endPoint y: 239, distance: 470.4
click at [609, 239] on div "أ. ب. ج." at bounding box center [427, 242] width 730 height 115
click at [143, 243] on icon at bounding box center [123, 247] width 105 height 105
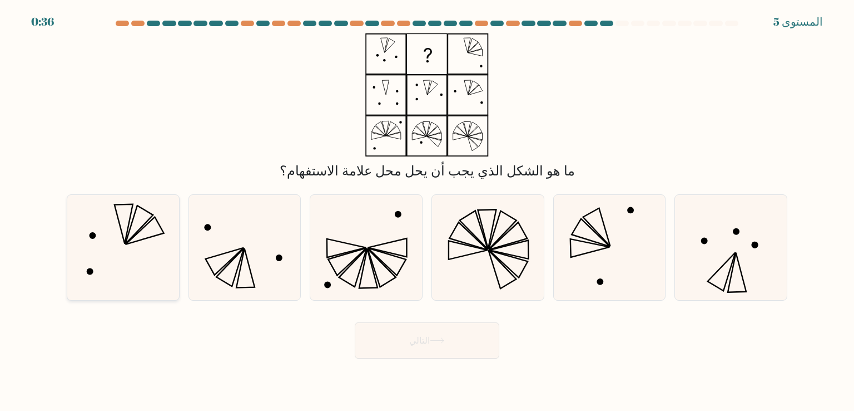
click at [427, 211] on input "أ." at bounding box center [427, 208] width 1 height 6
radio input "true"
click at [475, 351] on button "التالي" at bounding box center [427, 340] width 145 height 36
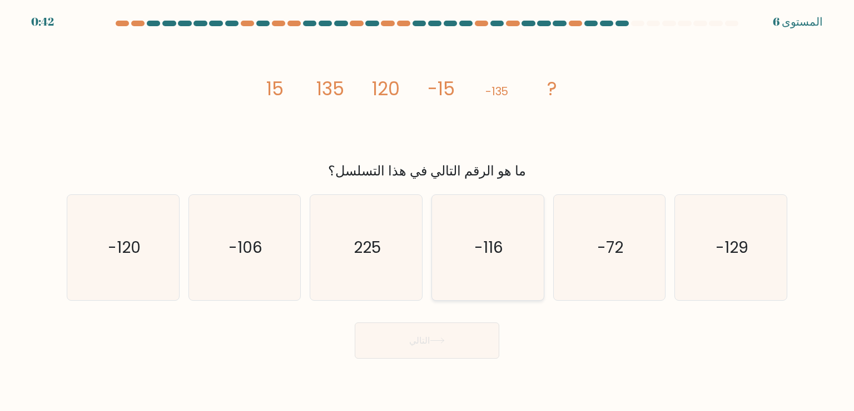
click at [496, 243] on text "-116" at bounding box center [489, 247] width 29 height 22
click at [428, 211] on input "د. -116" at bounding box center [427, 208] width 1 height 6
radio input "true"
click at [459, 345] on button "التالي" at bounding box center [427, 340] width 145 height 36
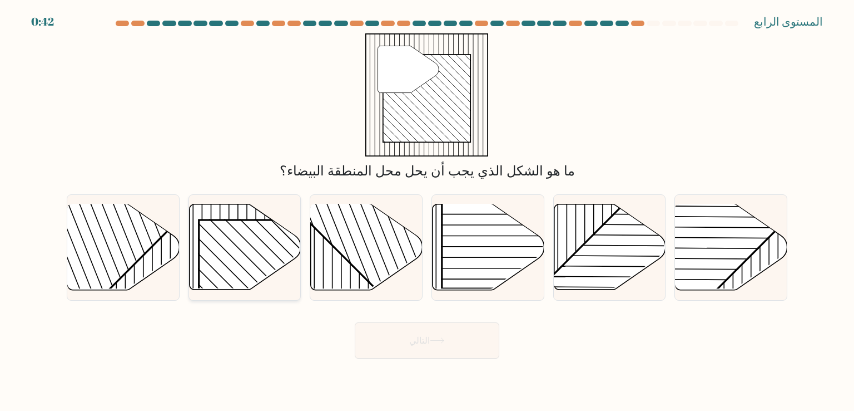
click at [239, 255] on rect at bounding box center [279, 300] width 160 height 160
click at [427, 211] on input "ب." at bounding box center [427, 208] width 1 height 6
radio input "true"
click at [407, 334] on button "التالي" at bounding box center [427, 340] width 145 height 36
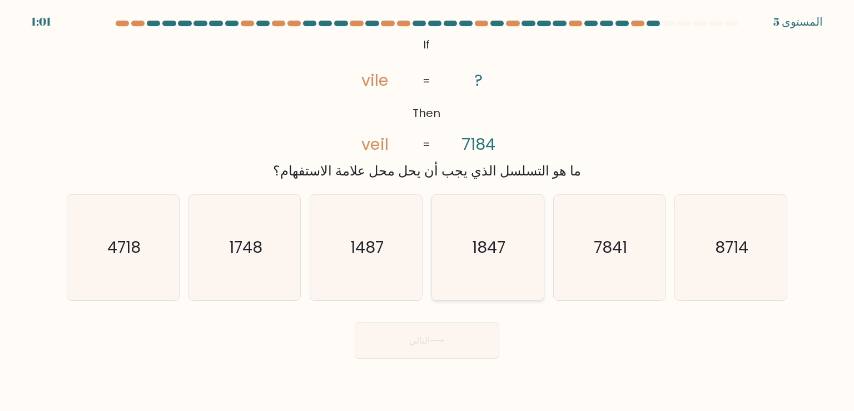
click at [511, 271] on icon "1847" at bounding box center [488, 247] width 105 height 105
click at [428, 211] on input "د. 1847" at bounding box center [427, 208] width 1 height 6
radio input "true"
click at [427, 334] on font "التالي" at bounding box center [419, 340] width 21 height 13
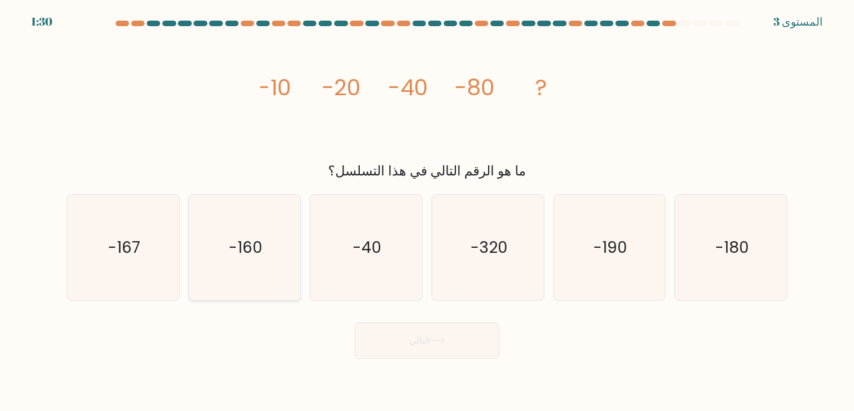
click at [231, 231] on icon "-160" at bounding box center [244, 247] width 105 height 105
click at [427, 211] on input "ب. -160" at bounding box center [427, 208] width 1 height 6
radio input "true"
click at [434, 339] on icon at bounding box center [437, 340] width 15 height 6
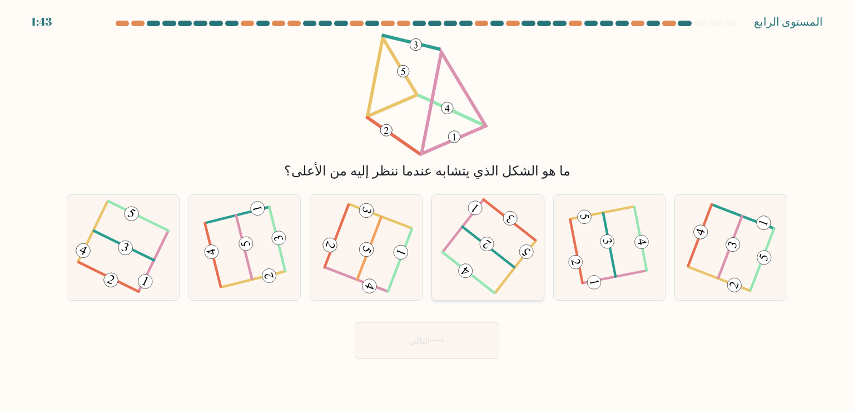
click at [488, 238] on 232 at bounding box center [486, 243] width 19 height 19
click at [428, 211] on input "د." at bounding box center [427, 208] width 1 height 6
radio input "true"
click at [445, 351] on button "التالي" at bounding box center [427, 340] width 145 height 36
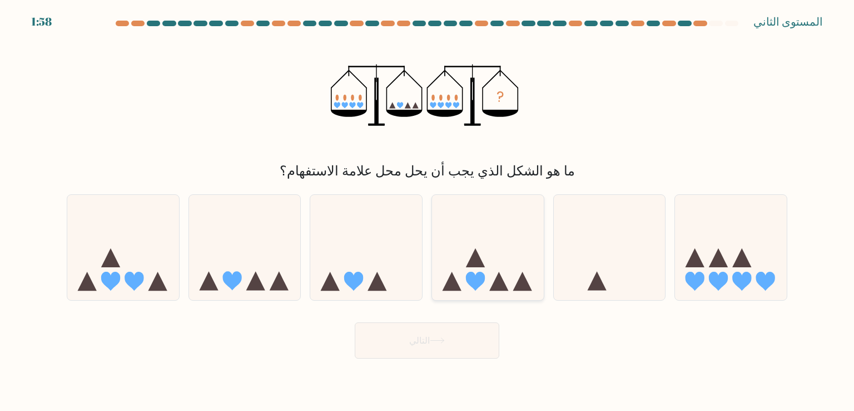
click at [501, 235] on icon at bounding box center [488, 247] width 112 height 92
click at [428, 211] on input "د." at bounding box center [427, 208] width 1 height 6
radio input "true"
click at [446, 341] on button "التالي" at bounding box center [427, 340] width 145 height 36
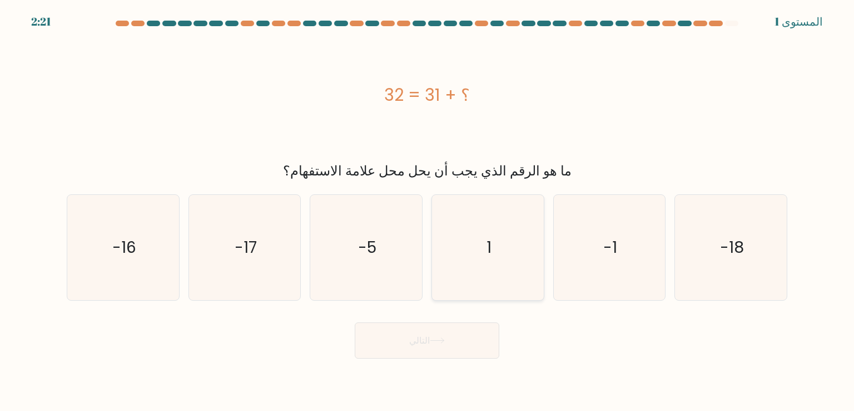
click at [513, 256] on icon "1" at bounding box center [488, 247] width 105 height 105
click at [428, 211] on input "د. 1" at bounding box center [427, 208] width 1 height 6
radio input "true"
click at [478, 338] on button "التالي" at bounding box center [427, 340] width 145 height 36
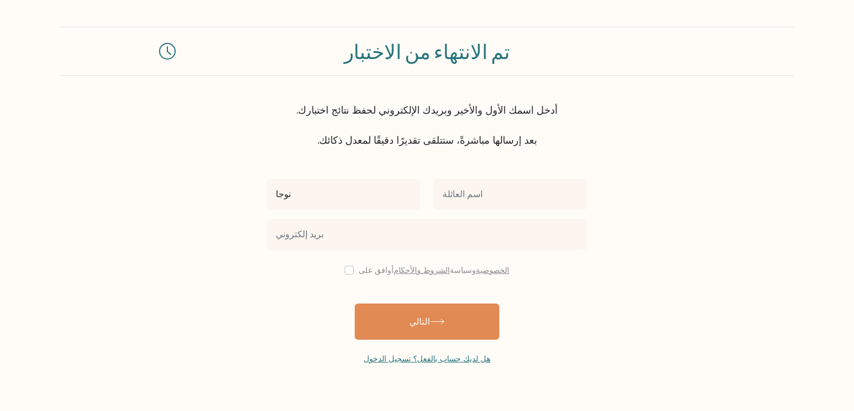
type input "نوجا"
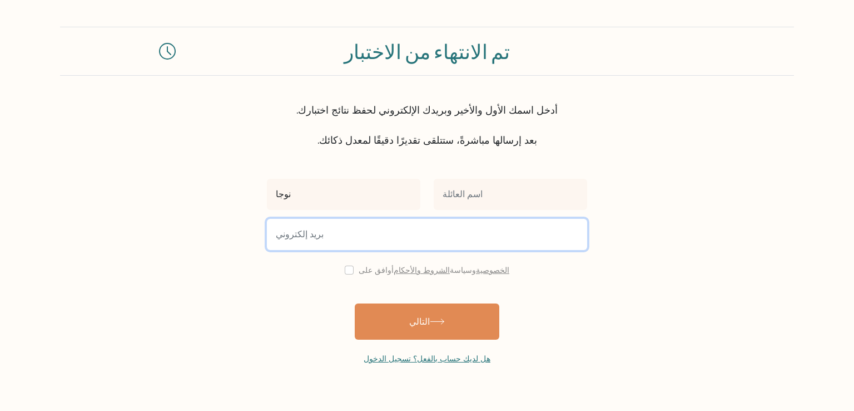
click at [396, 242] on input "email" at bounding box center [427, 234] width 320 height 31
type input "01285792173"
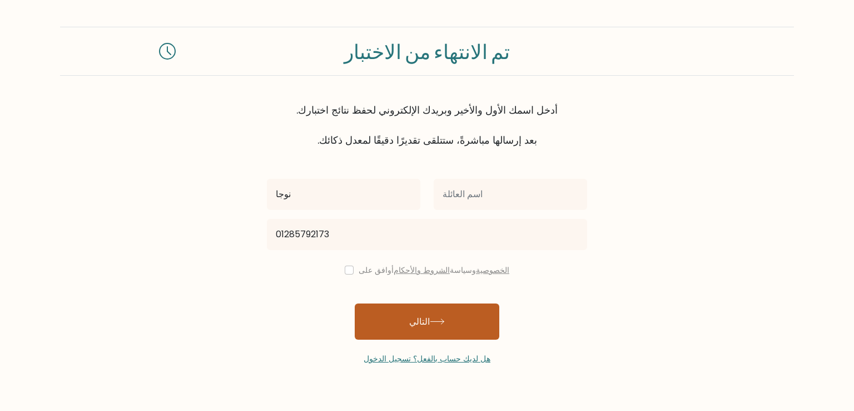
click at [400, 319] on button "التالي" at bounding box center [427, 321] width 145 height 36
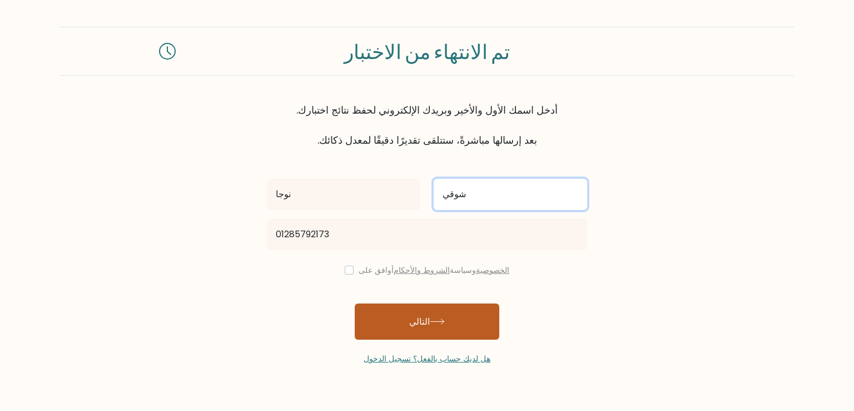
type input "شوقي"
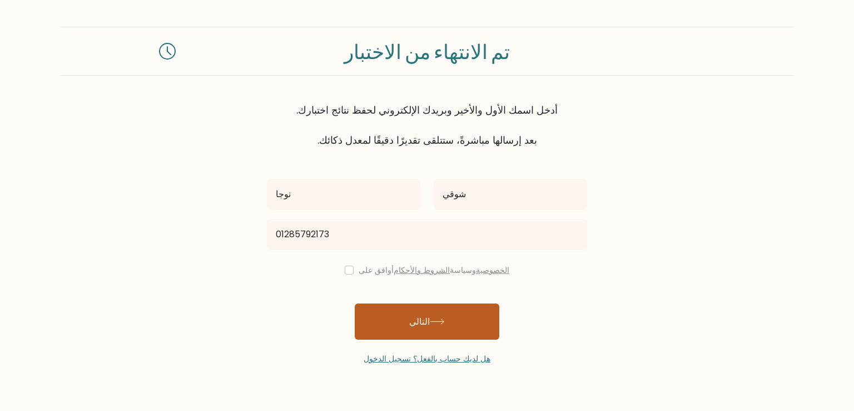
click at [409, 320] on font "التالي" at bounding box center [419, 321] width 21 height 13
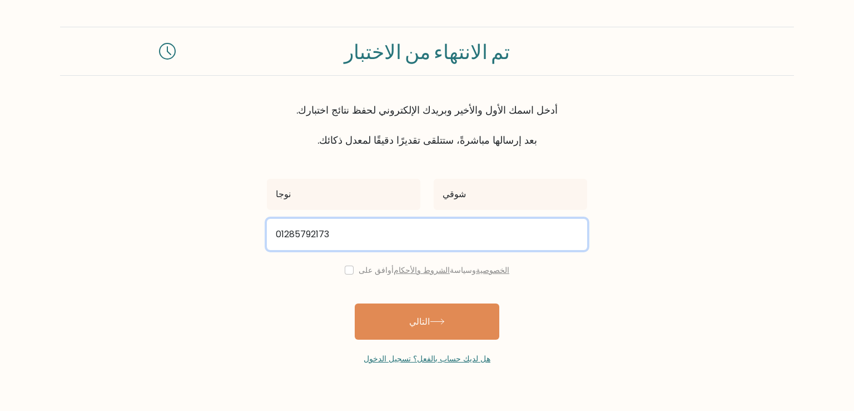
click at [429, 245] on input "01285792173" at bounding box center [427, 234] width 320 height 31
type input "ى"
type input "ن"
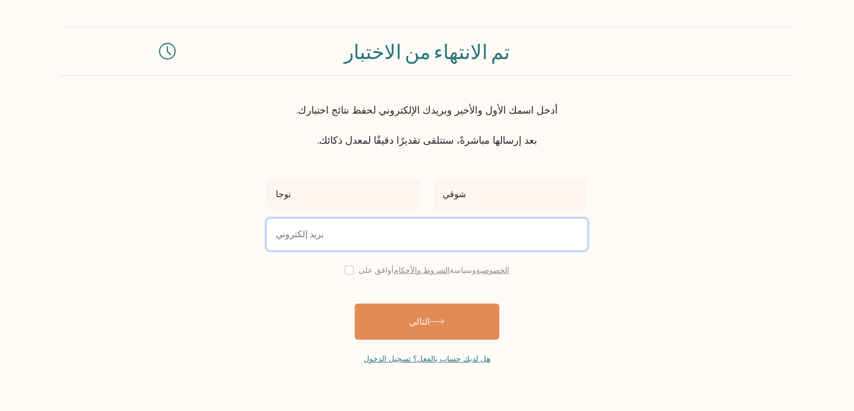
type input "N"
type input "n"
paste input "[EMAIL_ADDRESS][DOMAIN_NAME]"
type input "[EMAIL_ADDRESS][DOMAIN_NAME]"
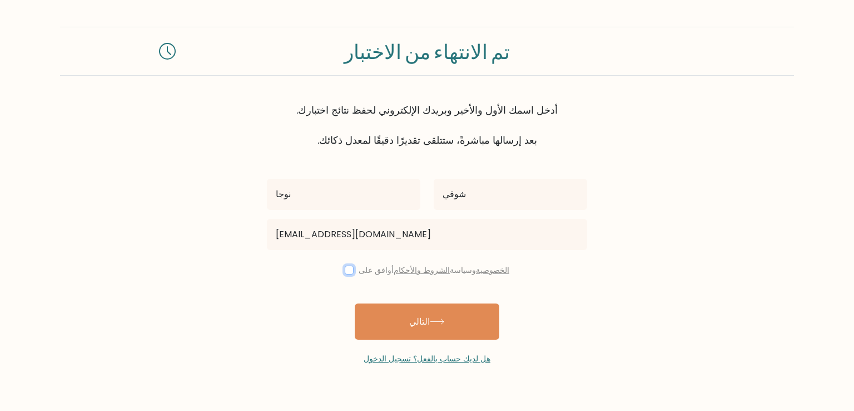
click at [354, 273] on input "checkbox" at bounding box center [349, 269] width 9 height 9
checkbox input "true"
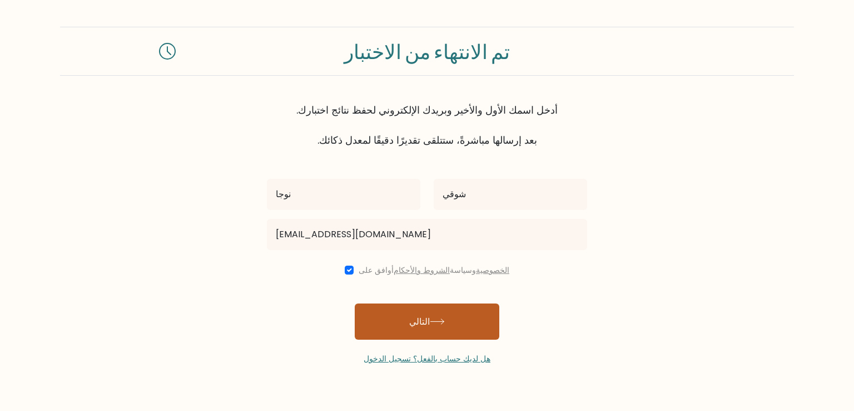
click at [384, 319] on button "التالي" at bounding box center [427, 321] width 145 height 36
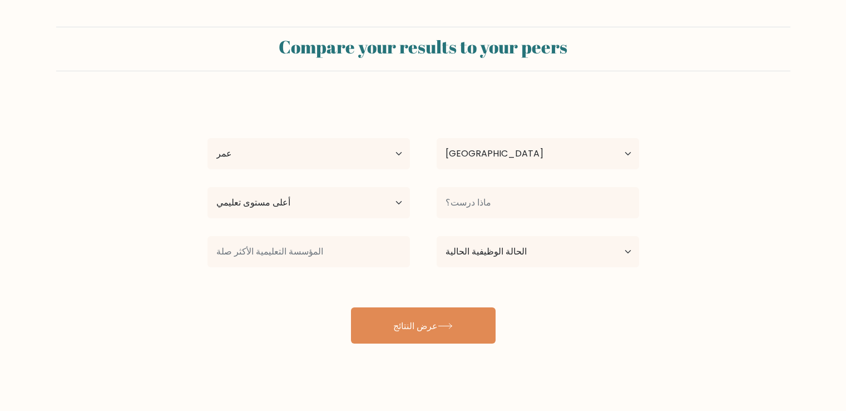
select select "EG"
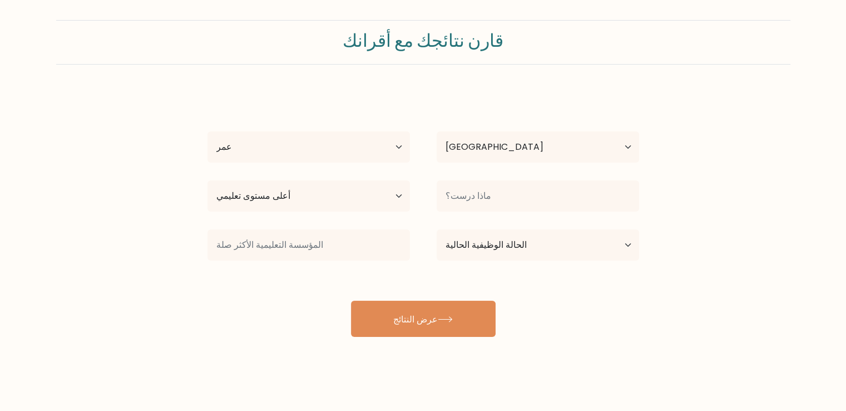
scroll to position [11, 0]
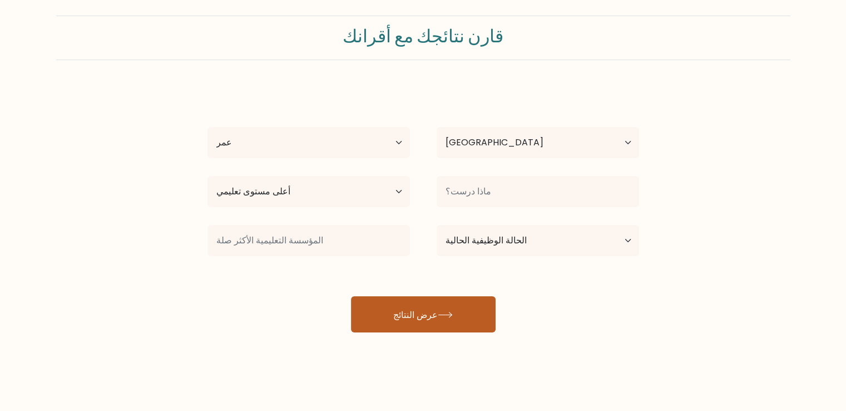
click at [390, 311] on button "عرض النتائج" at bounding box center [423, 314] width 145 height 36
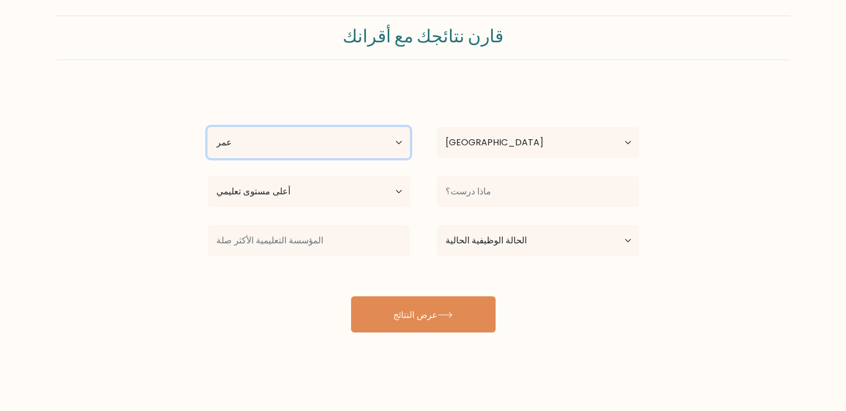
click at [310, 143] on select "عمر أقل من 18 سنة 18-24 سنة 25-34 سنة 35-44 سنة 45-54 سنة 55-64 سنة 65 سنة وما …" at bounding box center [308, 142] width 202 height 31
click at [207, 127] on select "عمر أقل من 18 سنة 18-24 سنة 25-34 سنة 35-44 سنة 45-54 سنة 55-64 سنة 65 سنة وما …" at bounding box center [308, 142] width 202 height 31
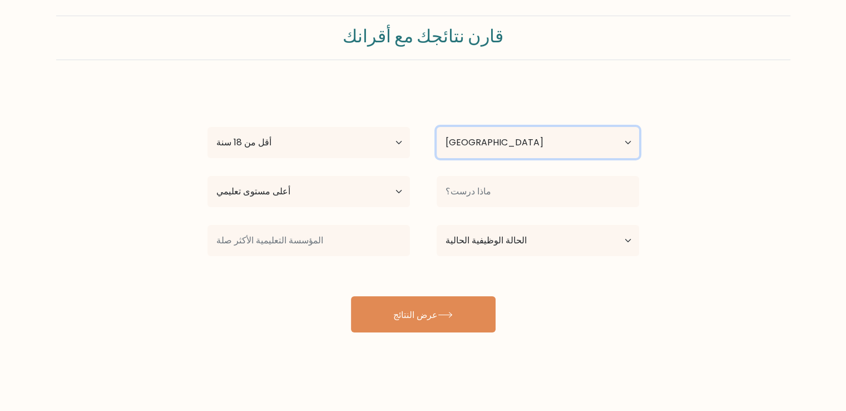
click at [454, 145] on select "دولة أفغانستان ألبانيا الجزائر ساموا الأمريكية أندورا أنغولا أنغيلا القارة القط…" at bounding box center [538, 142] width 202 height 31
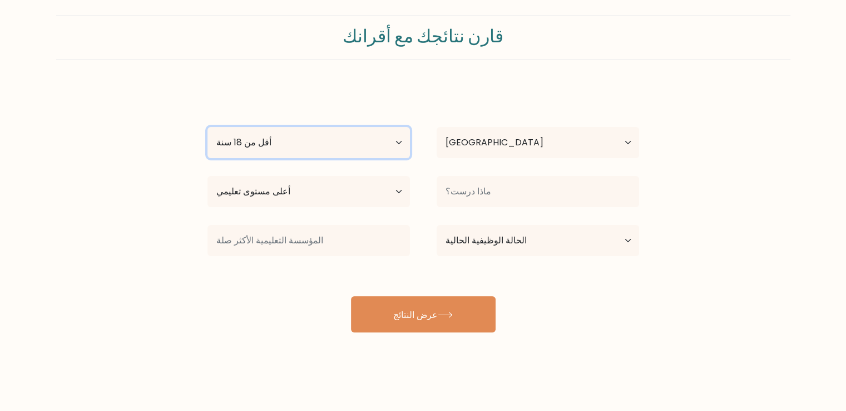
click at [385, 142] on select "عمر أقل من 18 سنة 18-24 سنة 25-34 سنة 35-44 سنة 45-54 سنة 55-64 سنة 65 سنة وما …" at bounding box center [308, 142] width 202 height 31
select select "18_24"
click at [207, 127] on select "عمر أقل من 18 سنة 18-24 سنة 25-34 سنة 35-44 سنة 45-54 سنة 55-64 سنة 65 سنة وما …" at bounding box center [308, 142] width 202 height 31
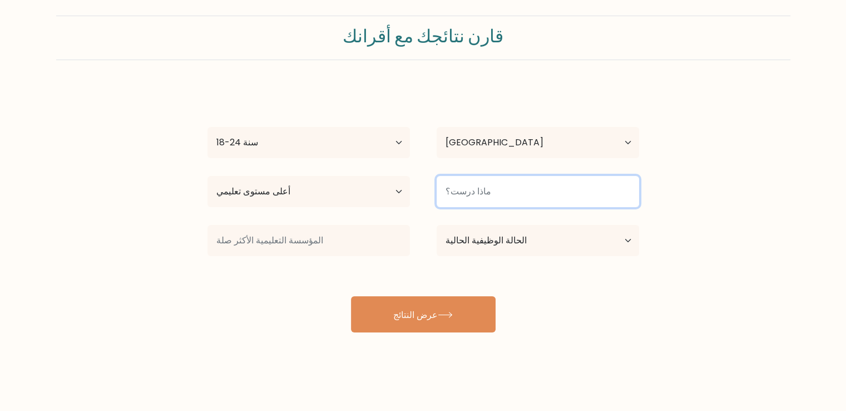
click at [474, 186] on input at bounding box center [538, 191] width 202 height 31
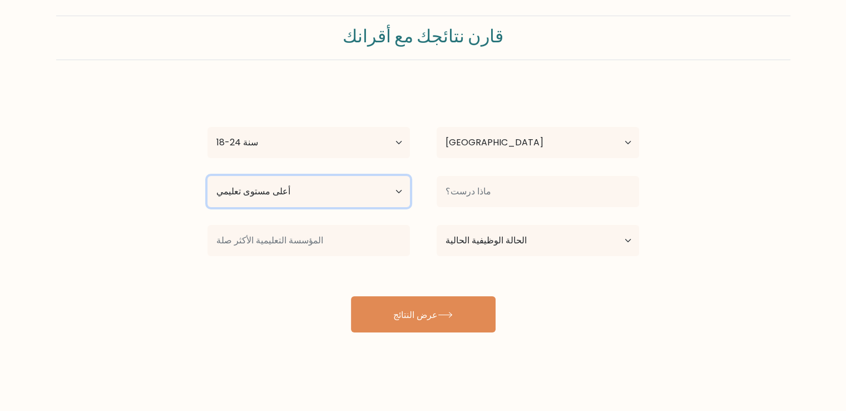
click at [396, 195] on select "أعلى مستوى تعليمي لا يوجد تعليم أساسي المرحلة الثانوية الدنيا المرحلة الثانوية …" at bounding box center [308, 191] width 202 height 31
select select "upper_secondary"
click at [207, 176] on select "أعلى مستوى تعليمي لا يوجد تعليم أساسي المرحلة الثانوية الدنيا المرحلة الثانوية …" at bounding box center [308, 191] width 202 height 31
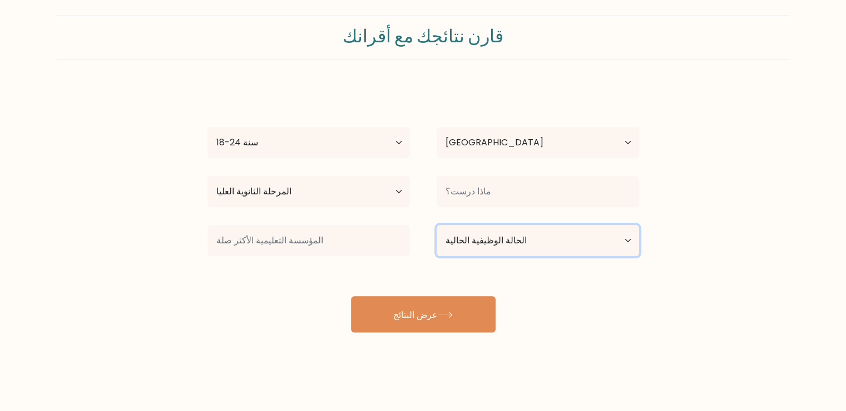
click at [465, 239] on select "الحالة الوظيفية الحالية موظف طالب متقاعد أخرى / أفضّل عدم الإجابة" at bounding box center [538, 240] width 202 height 31
select select "student"
click at [437, 225] on select "الحالة الوظيفية الحالية موظف طالب متقاعد أخرى / أفضّل عدم الإجابة" at bounding box center [538, 240] width 202 height 31
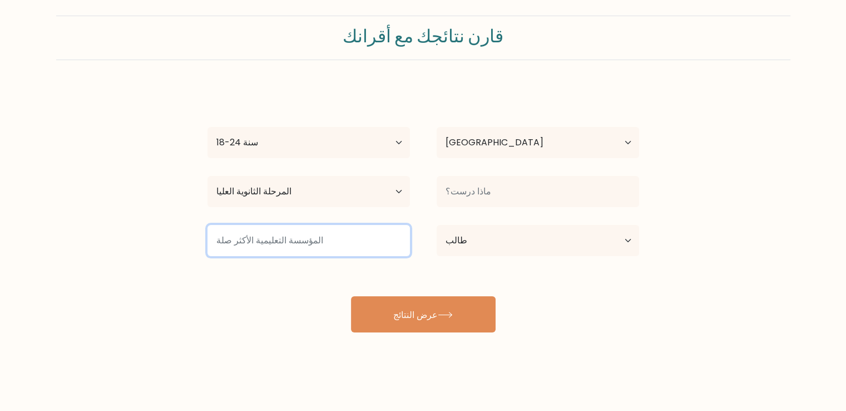
click at [383, 248] on input at bounding box center [308, 240] width 202 height 31
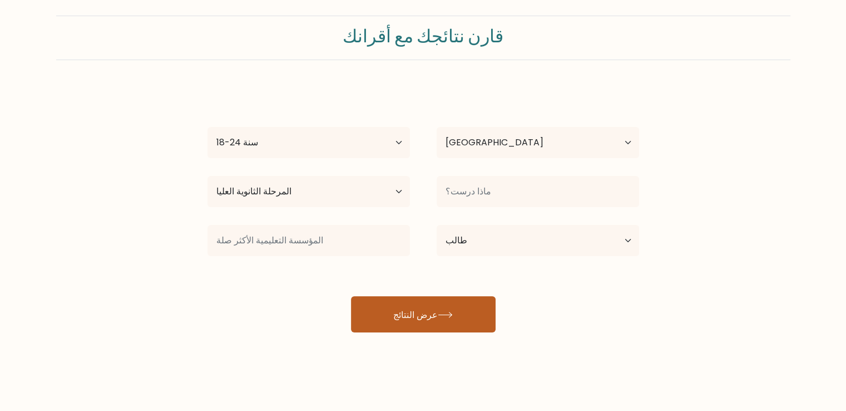
click at [411, 311] on font "عرض النتائج" at bounding box center [415, 314] width 45 height 13
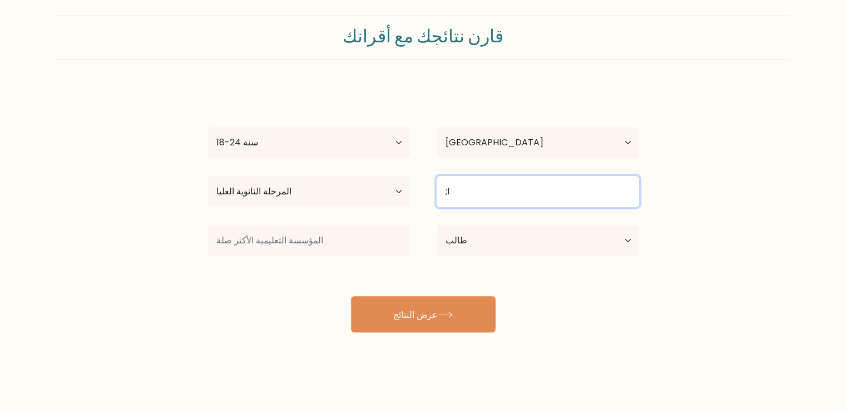
type input ";"
type input "ك"
type input "علوم حاسب"
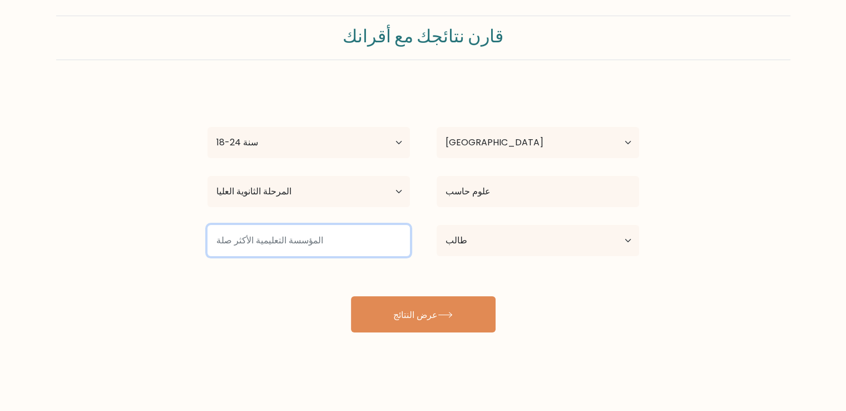
click at [254, 241] on input at bounding box center [308, 240] width 202 height 31
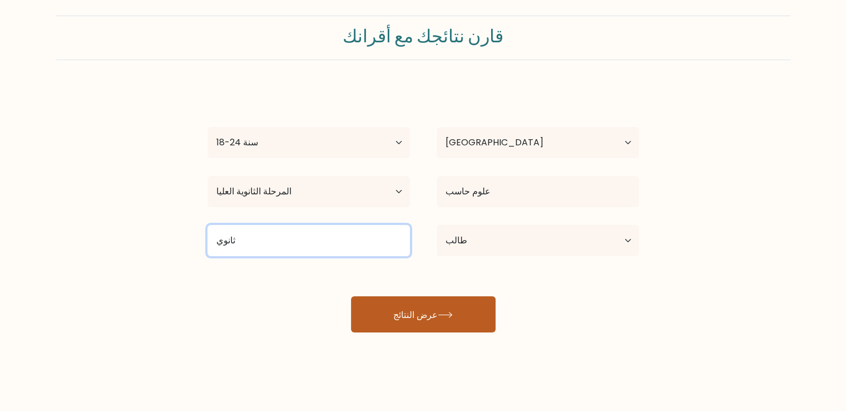
type input "ثانوي"
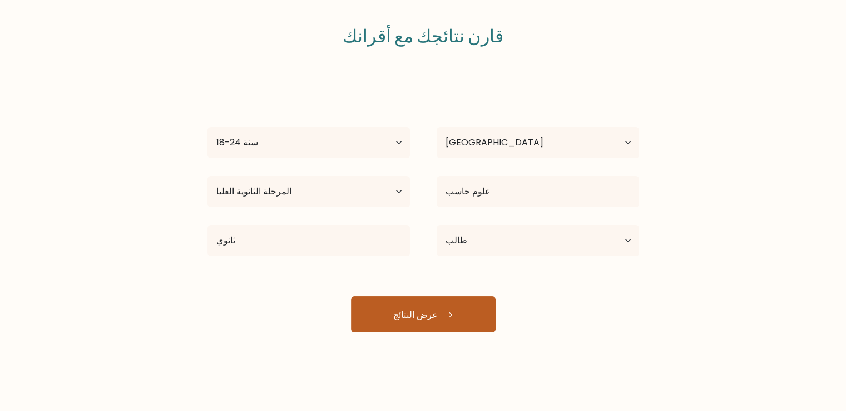
click at [376, 310] on button "عرض النتائج" at bounding box center [423, 314] width 145 height 36
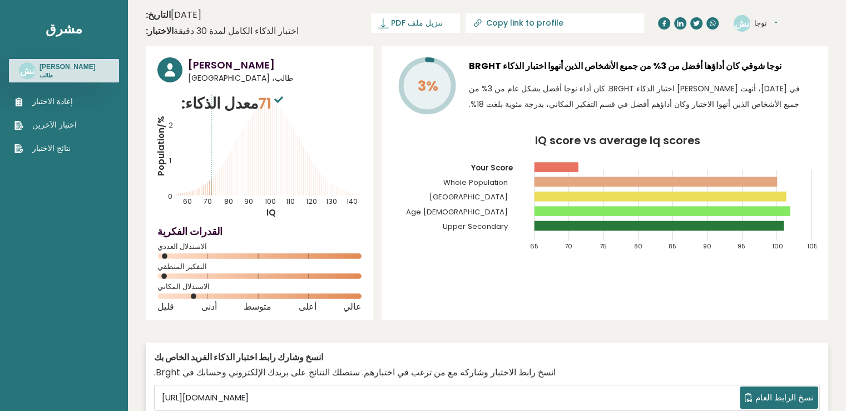
drag, startPoint x: 194, startPoint y: 297, endPoint x: 205, endPoint y: 299, distance: 11.3
click at [205, 299] on icon at bounding box center [259, 296] width 204 height 6
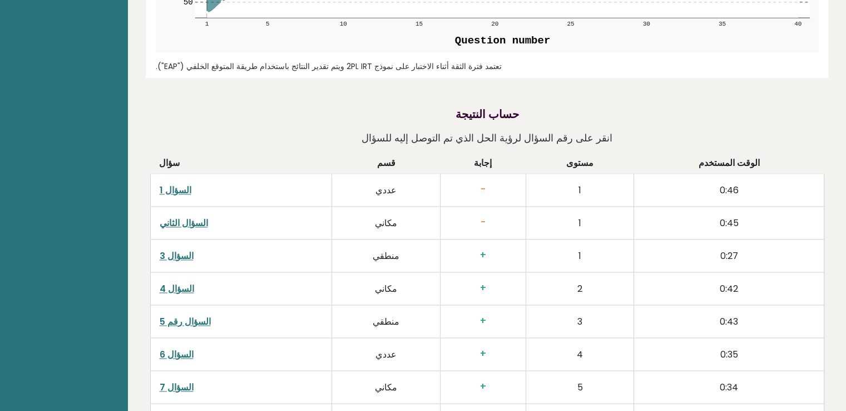
scroll to position [1635, 0]
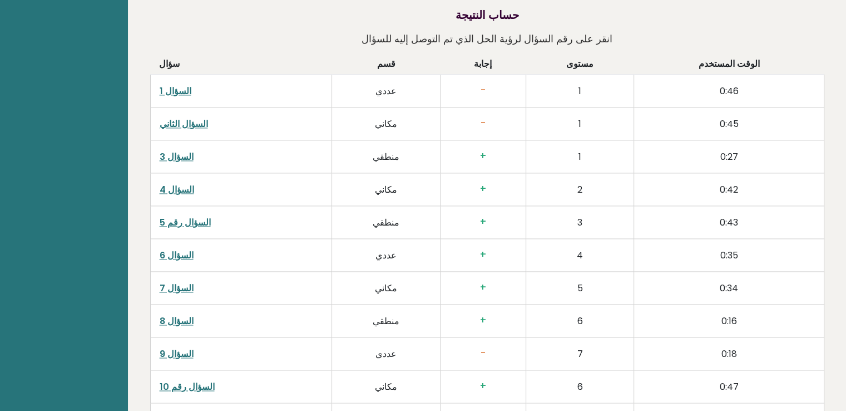
click at [165, 85] on font "السؤال 1" at bounding box center [176, 91] width 32 height 13
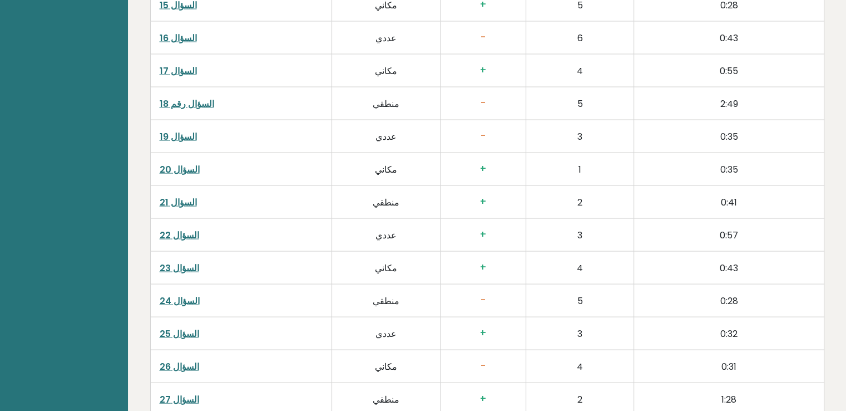
scroll to position [2192, 0]
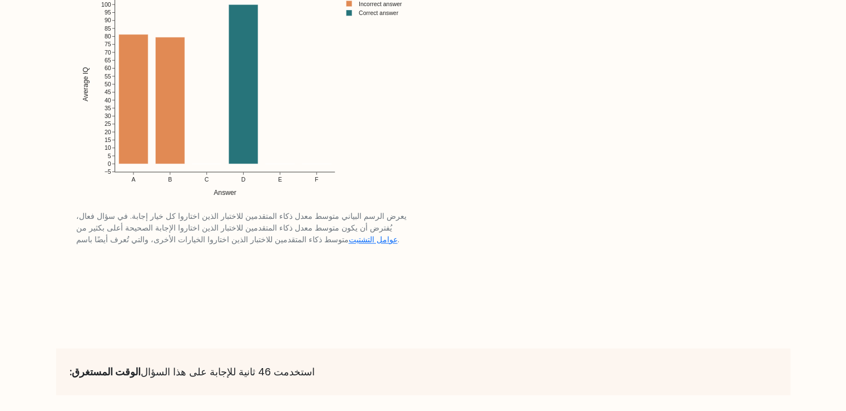
scroll to position [1879, 0]
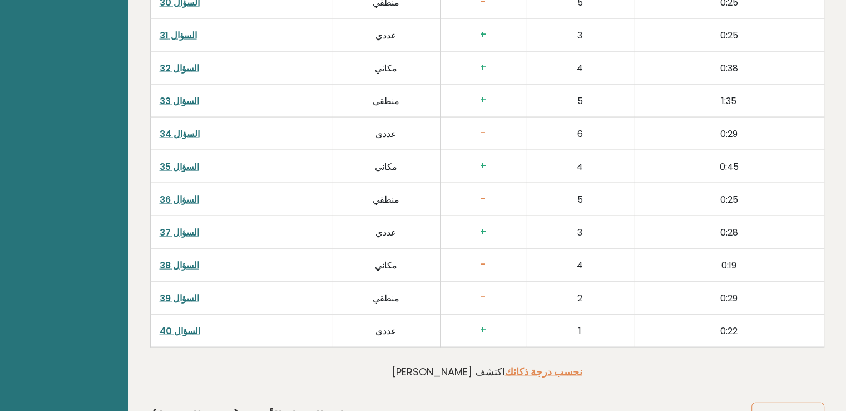
scroll to position [2363, 0]
